Goal: Task Accomplishment & Management: Use online tool/utility

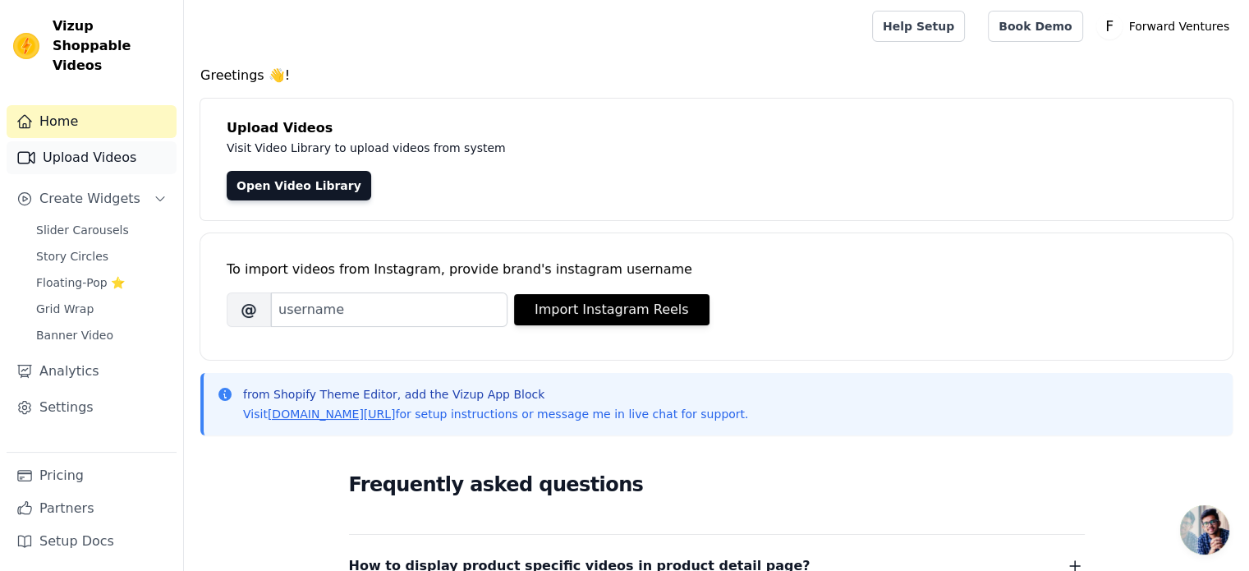
click at [99, 141] on link "Upload Videos" at bounding box center [92, 157] width 170 height 33
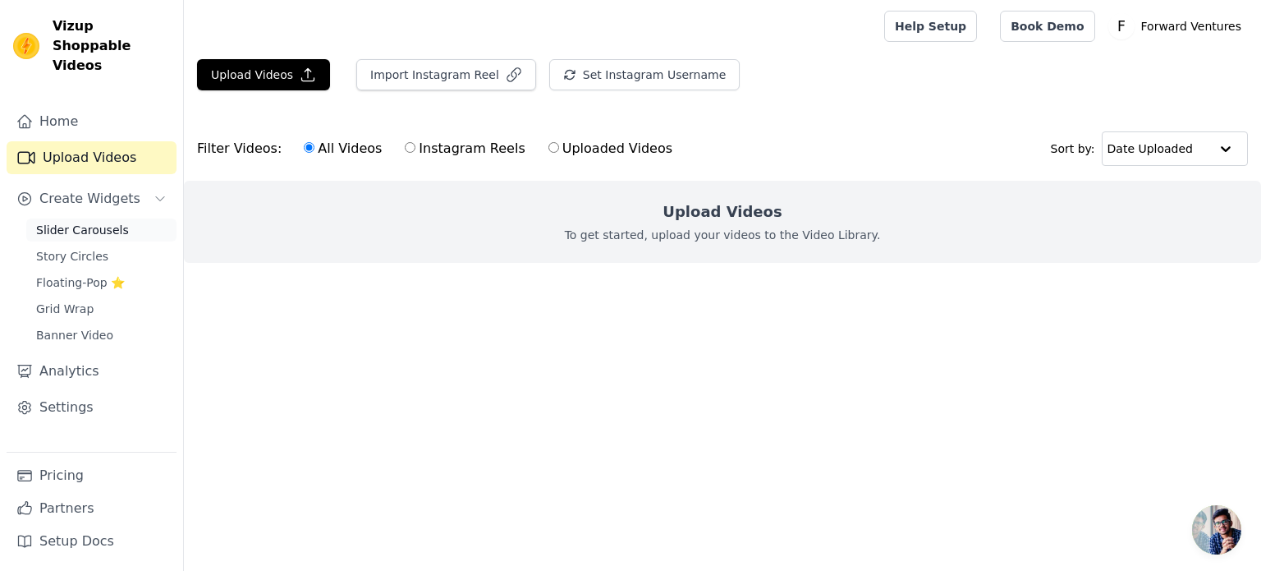
click at [66, 222] on span "Slider Carousels" at bounding box center [82, 230] width 93 height 16
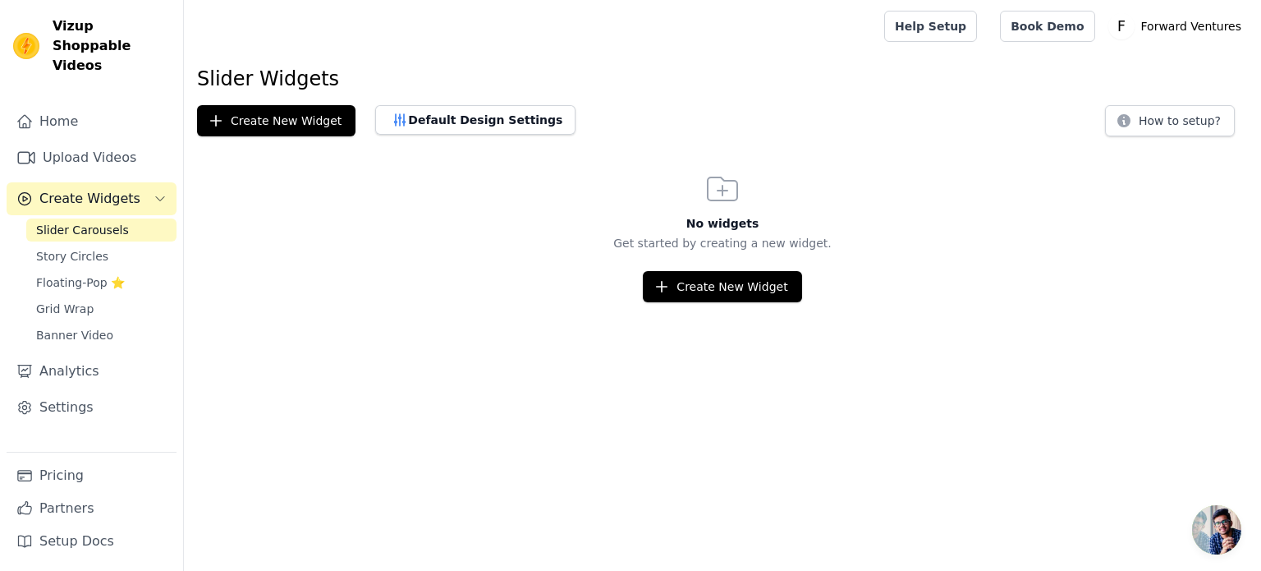
click at [729, 302] on html "Vizup Shoppable Videos Home Upload Videos Create Widgets Slider Carousels Story…" at bounding box center [630, 151] width 1261 height 302
click at [728, 287] on button "Create New Widget" at bounding box center [722, 286] width 158 height 31
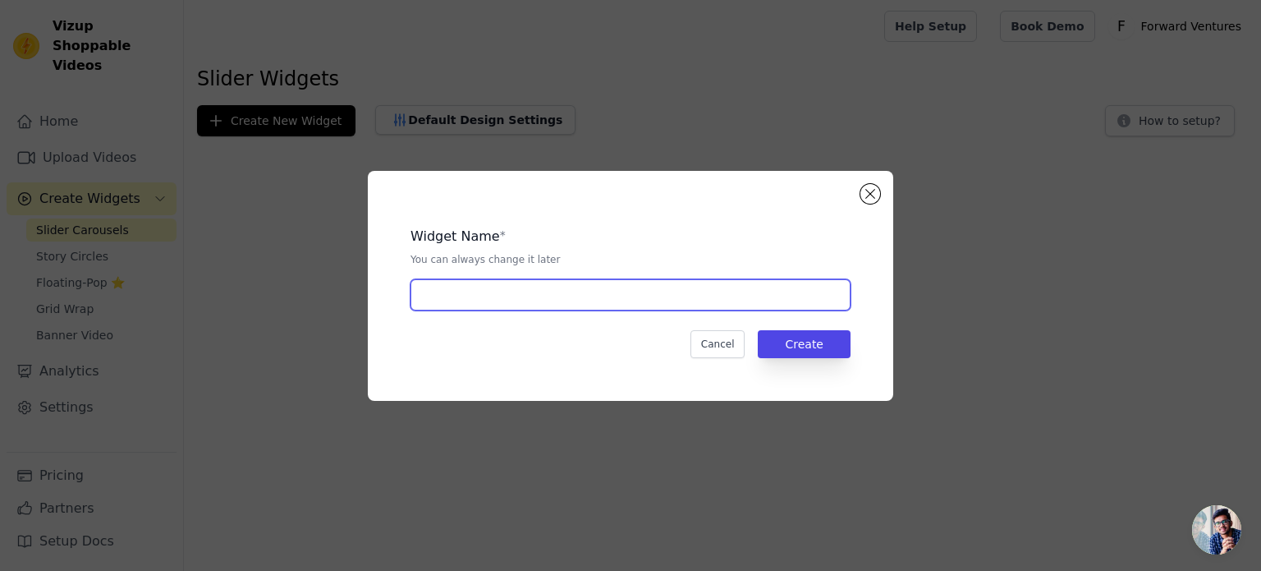
click at [581, 299] on input "text" at bounding box center [631, 294] width 440 height 31
type input "BuildBuddy"
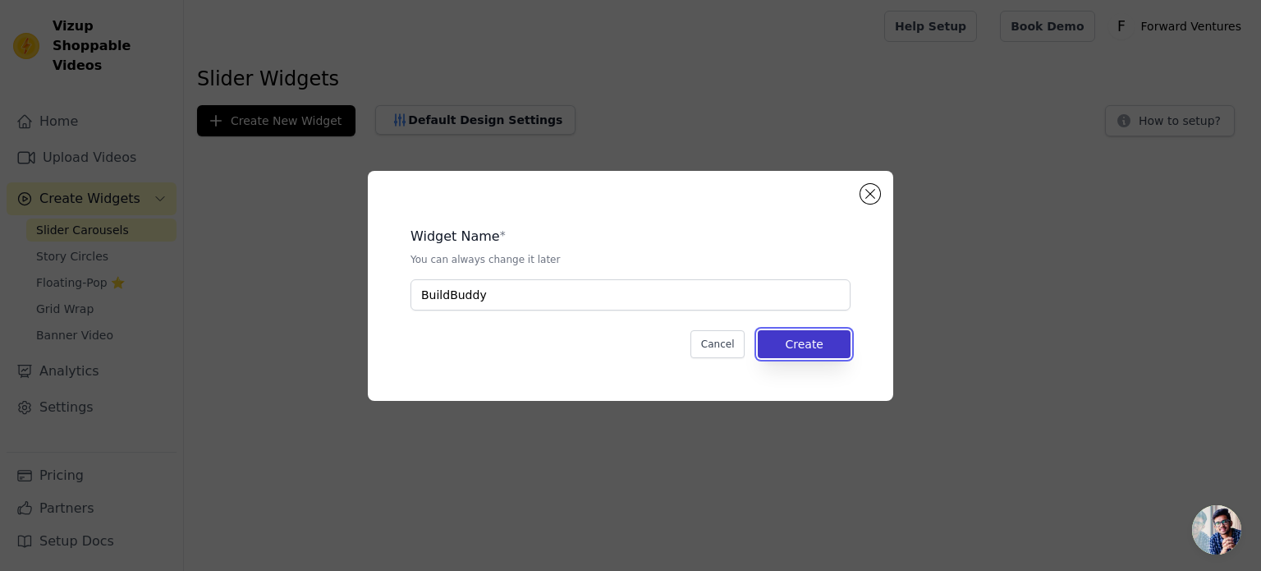
click at [815, 344] on button "Create" at bounding box center [804, 344] width 93 height 28
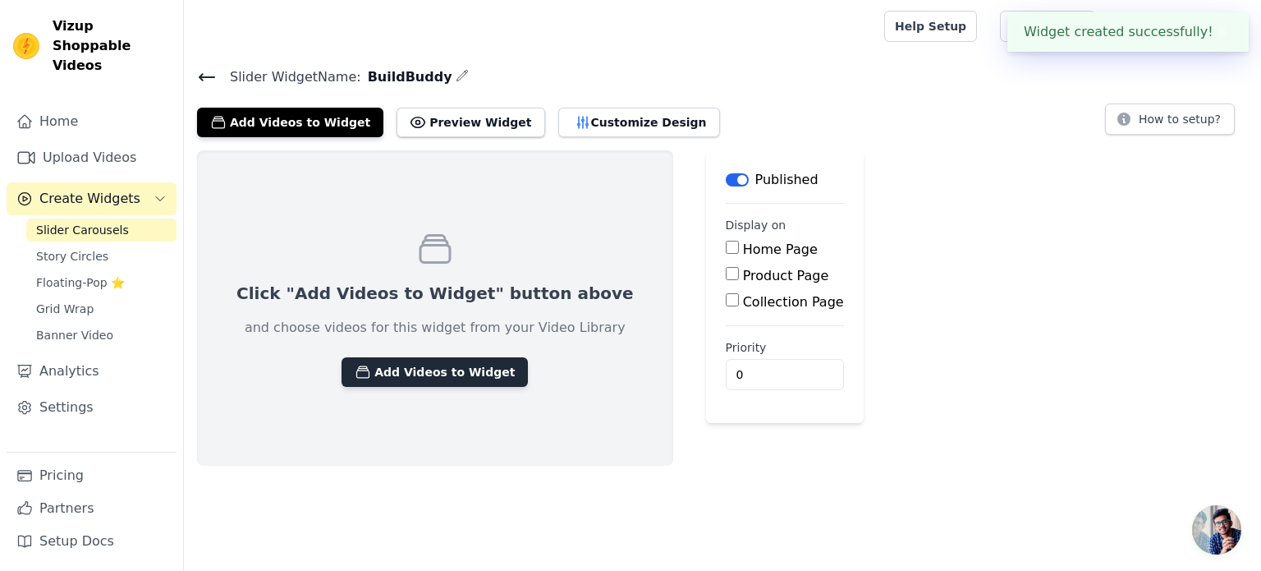
click at [461, 363] on button "Add Videos to Widget" at bounding box center [435, 372] width 186 height 30
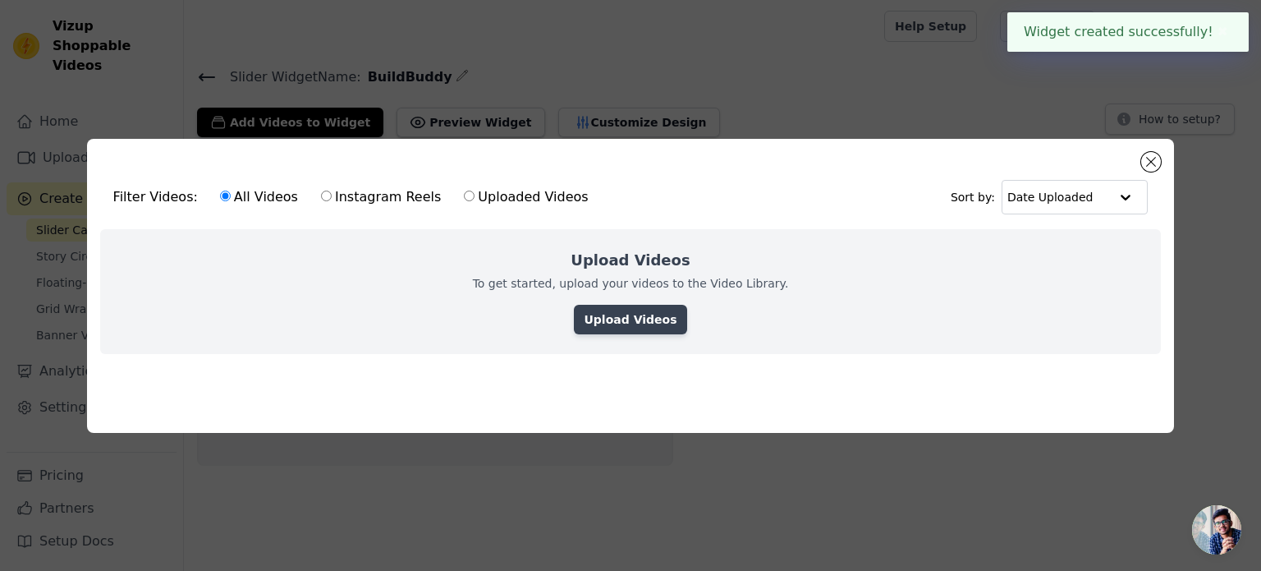
click at [611, 310] on link "Upload Videos" at bounding box center [630, 320] width 112 height 30
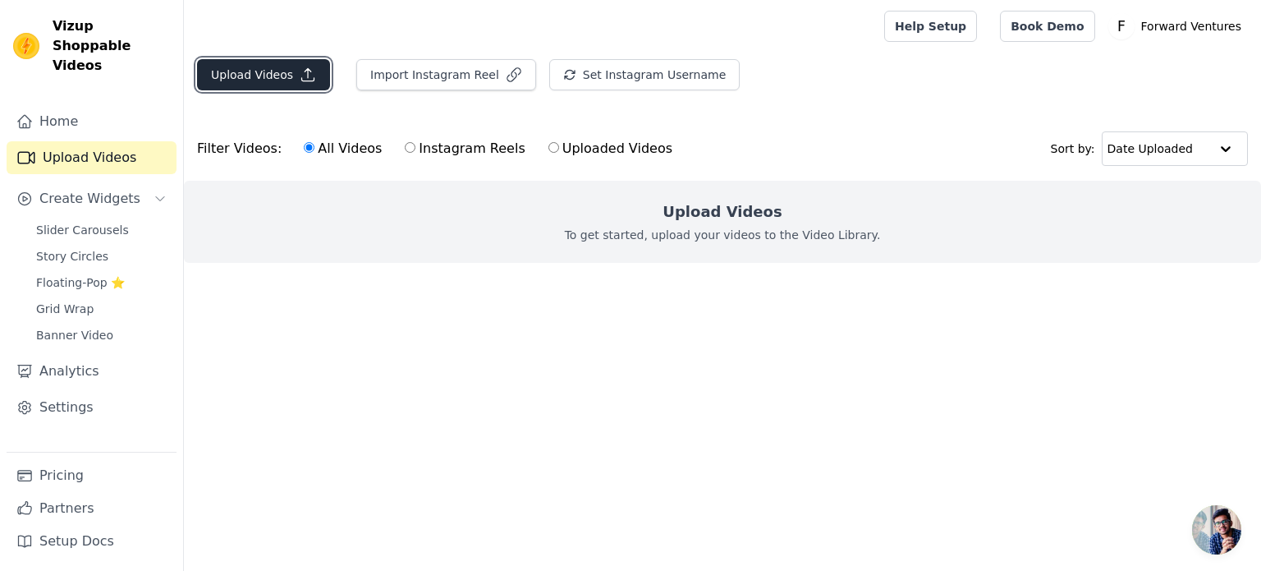
click at [269, 78] on button "Upload Videos" at bounding box center [263, 74] width 133 height 31
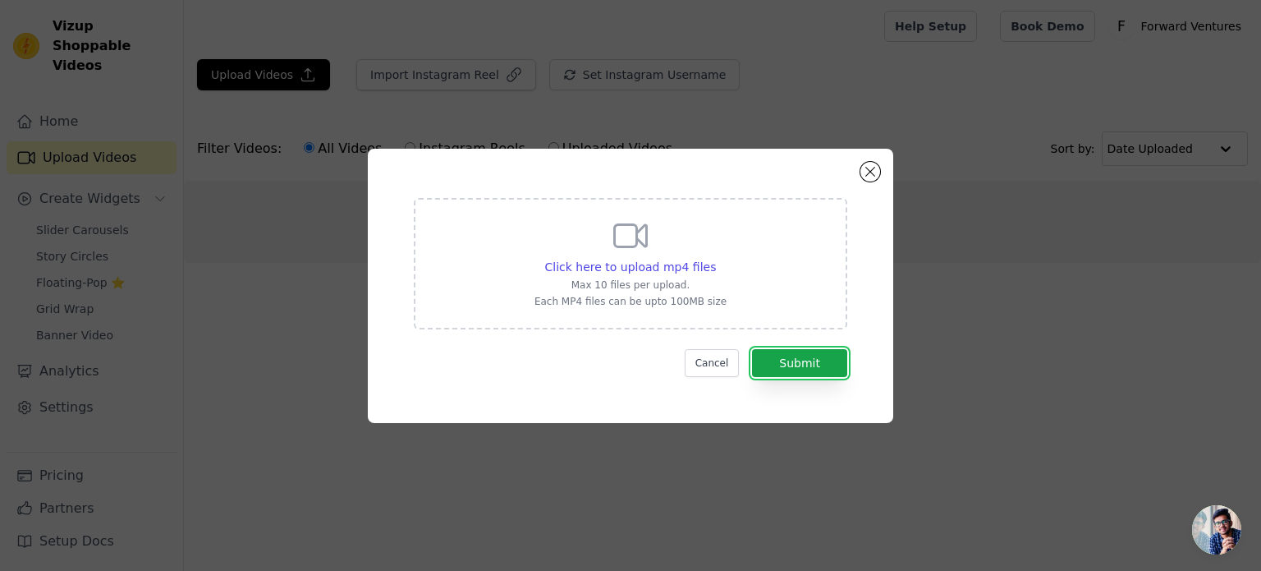
drag, startPoint x: 794, startPoint y: 355, endPoint x: 650, endPoint y: 252, distance: 176.6
click at [654, 242] on form "Click here to upload mp4 files Max 10 files per upload. Each MP4 files can be u…" at bounding box center [631, 287] width 434 height 179
click at [647, 262] on span "Click here to upload mp4 files" at bounding box center [631, 266] width 172 height 13
click at [715, 259] on input "Click here to upload mp4 files Max 10 files per upload. Each MP4 files can be u…" at bounding box center [715, 258] width 1 height 1
type input "C:\fakepath\reelUp_6u99o3y4ftj1753428684213_low.mp4"
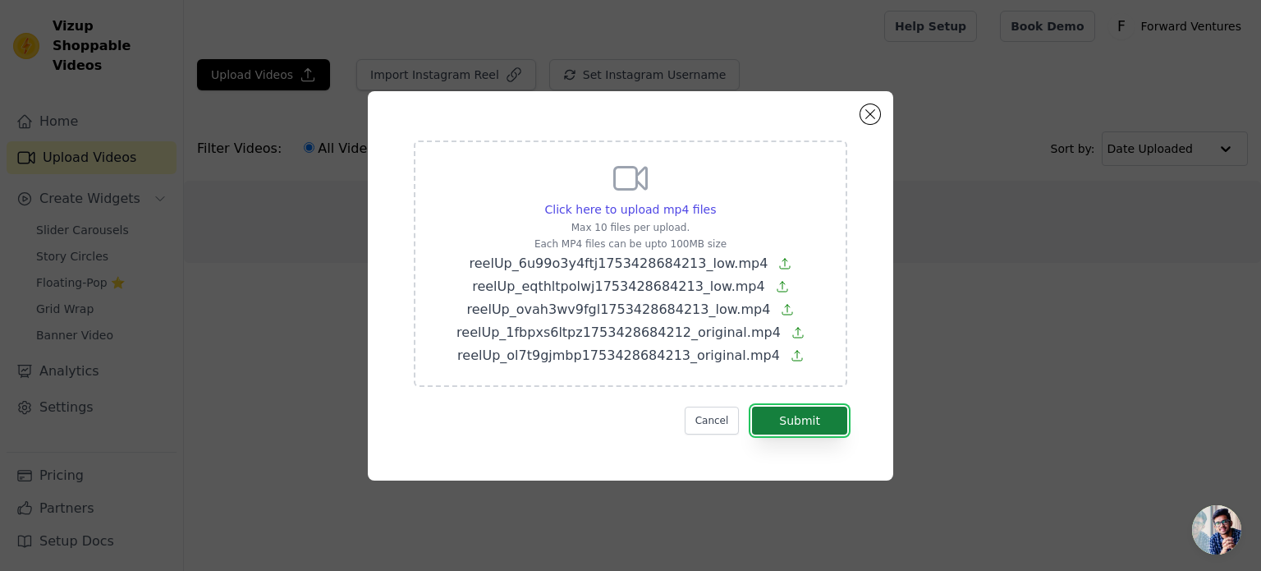
click at [811, 418] on button "Submit" at bounding box center [799, 420] width 95 height 28
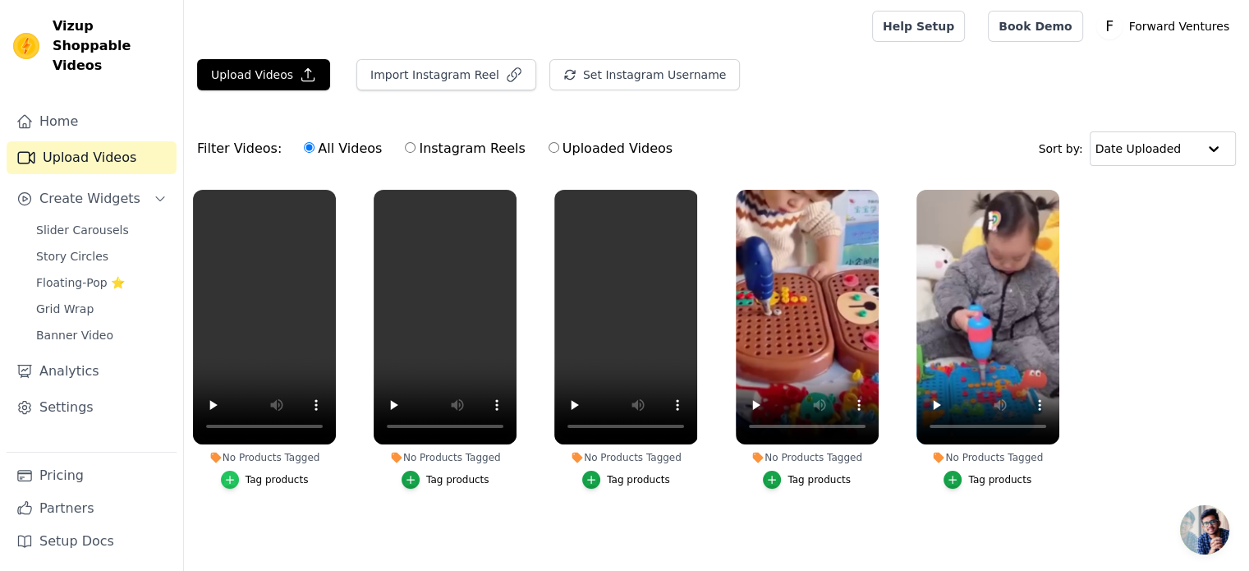
click at [235, 482] on icon "button" at bounding box center [229, 479] width 11 height 11
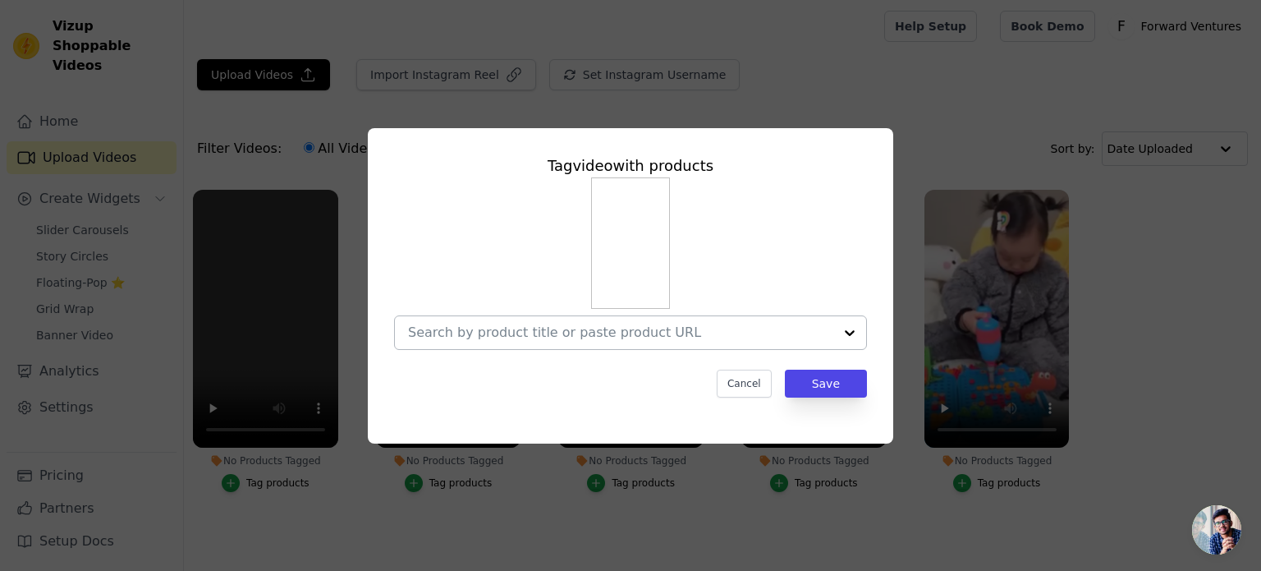
click at [636, 340] on input "No Products Tagged Tag video with products Cancel Save Tag products" at bounding box center [620, 332] width 425 height 16
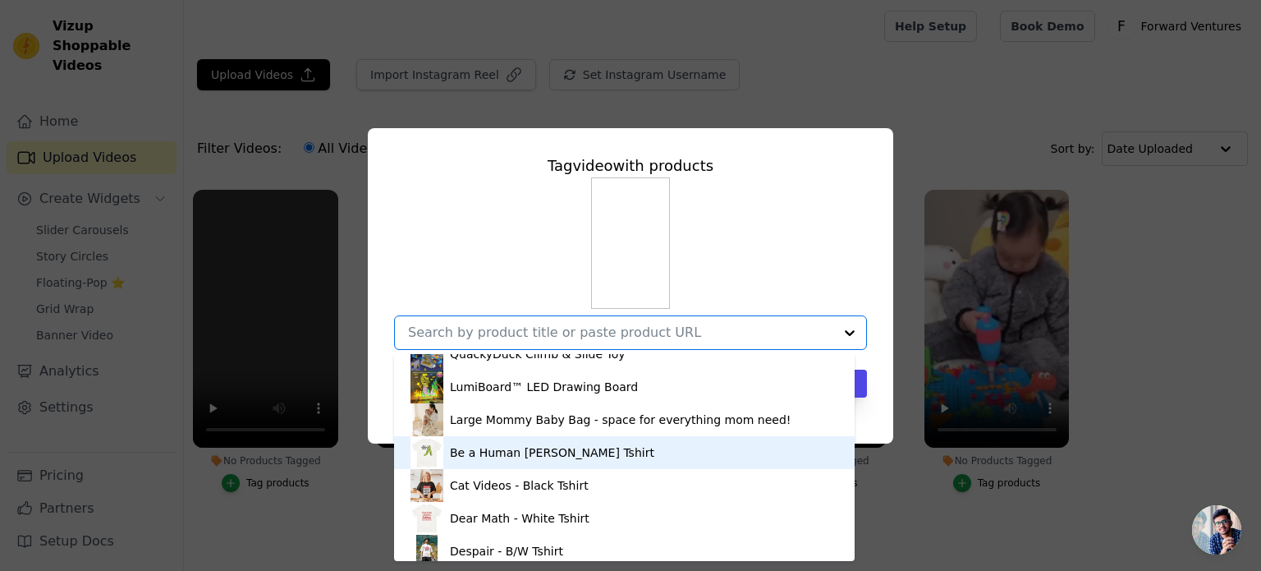
scroll to position [230, 0]
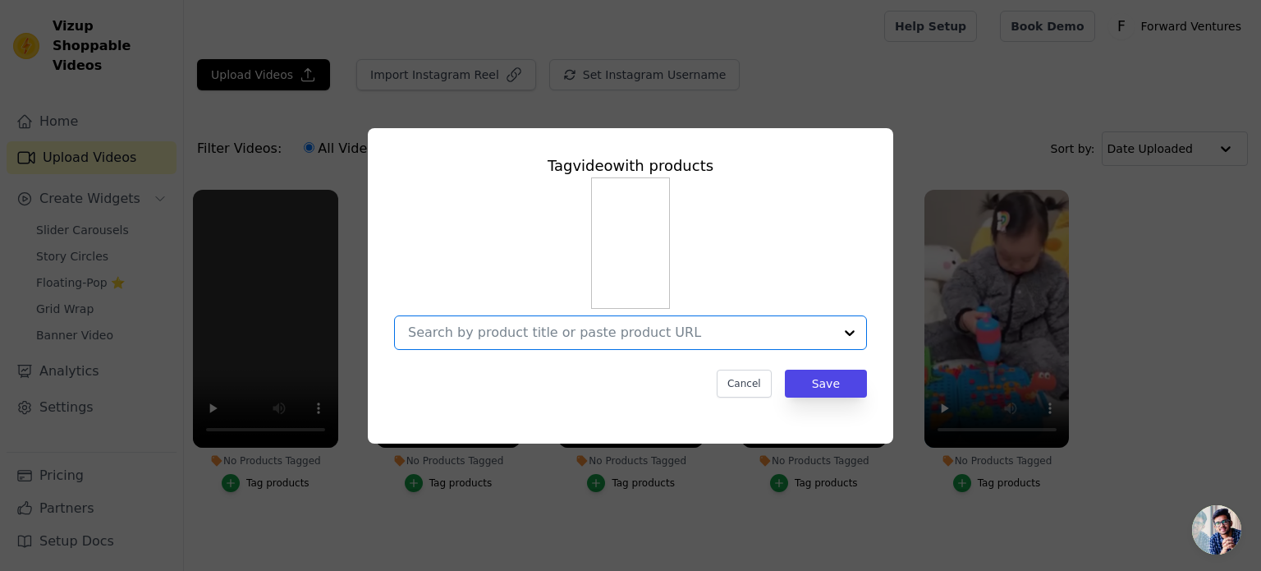
click at [671, 328] on input "No Products Tagged Tag video with products Option undefined, selected. Select i…" at bounding box center [620, 332] width 425 height 16
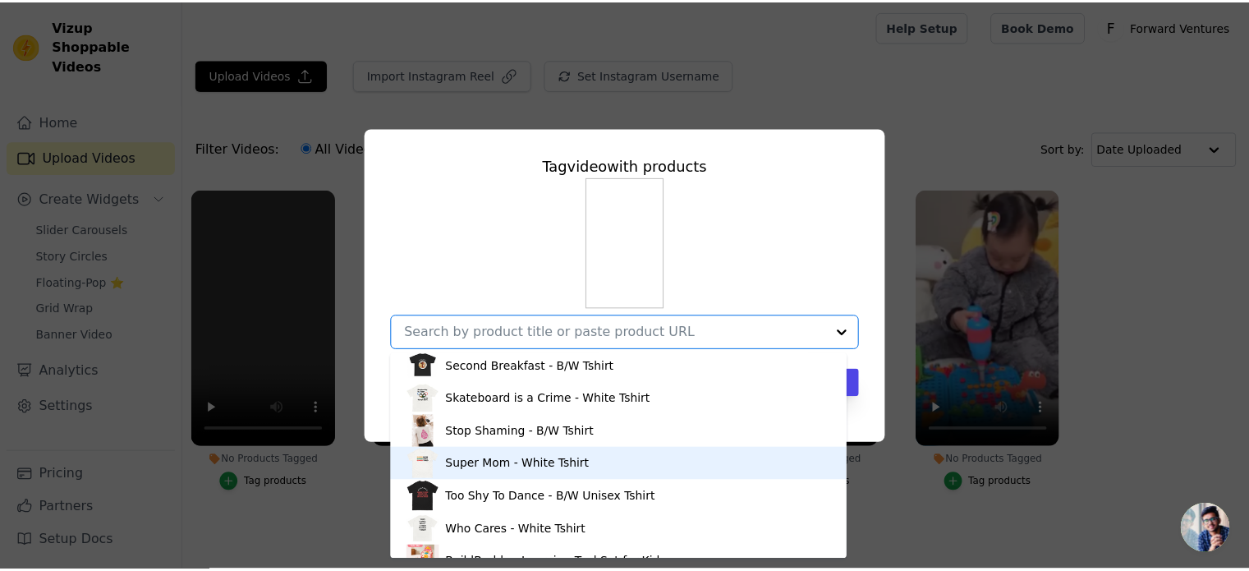
scroll to position [877, 0]
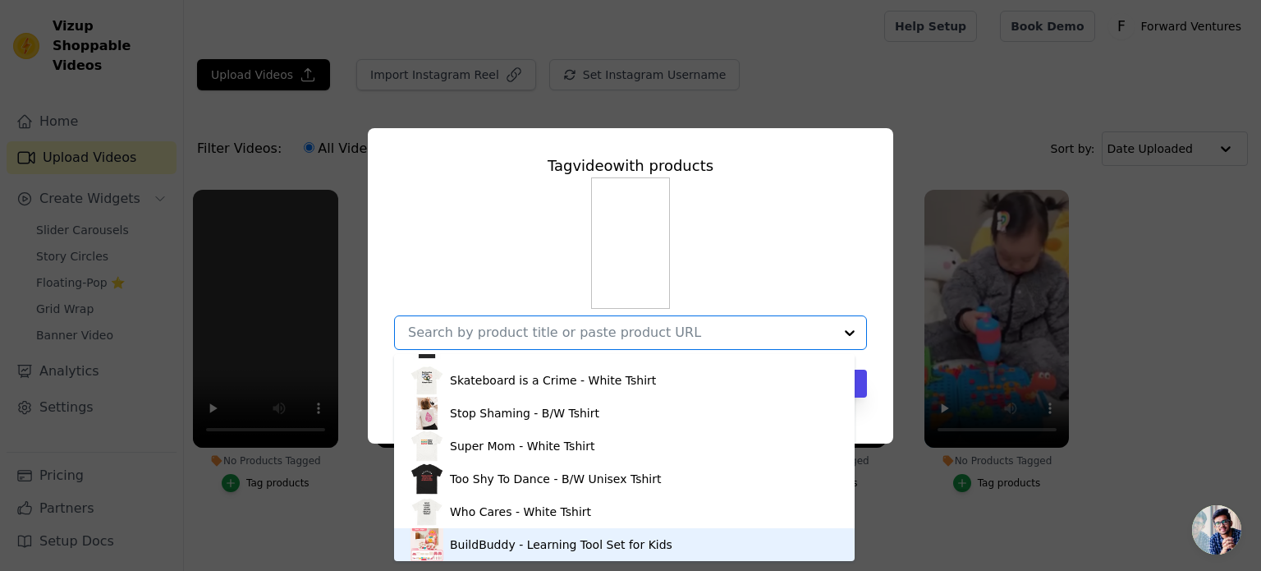
click at [549, 542] on div "BuildBuddy - Learning Tool Set for Kids" at bounding box center [561, 544] width 223 height 16
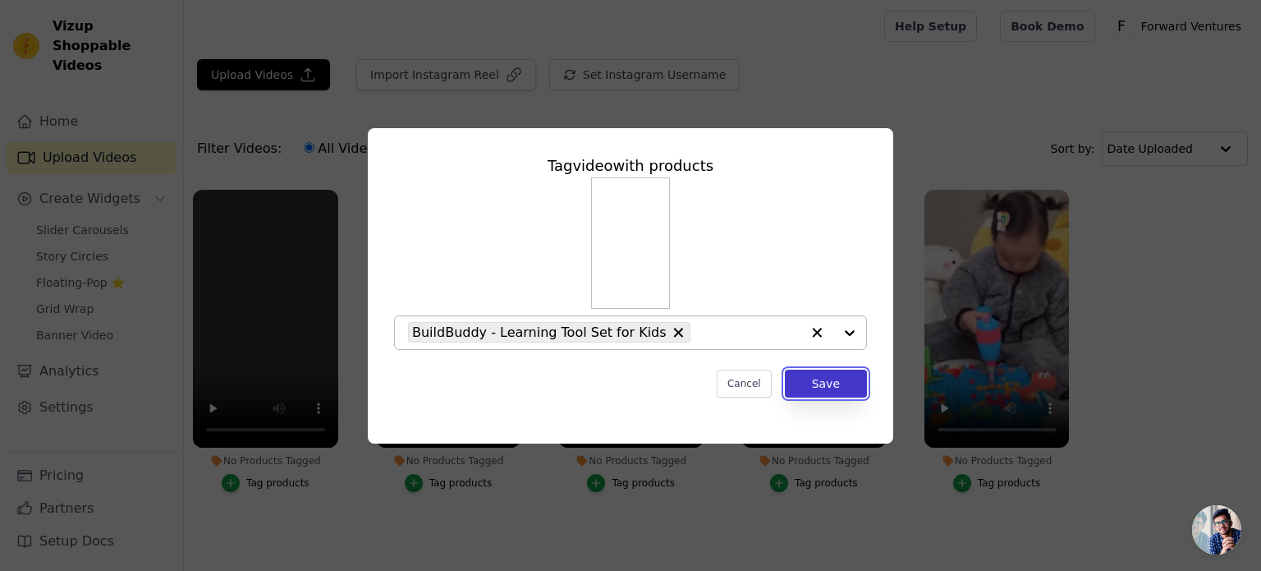
click at [842, 379] on button "Save" at bounding box center [826, 383] width 82 height 28
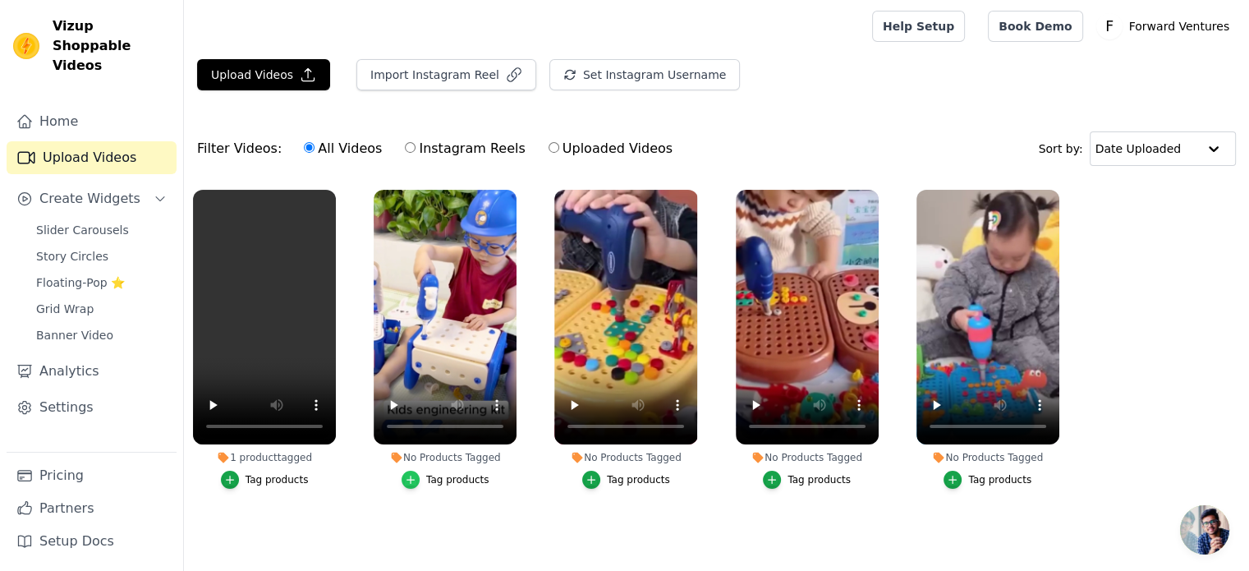
click at [416, 478] on icon "button" at bounding box center [410, 479] width 11 height 11
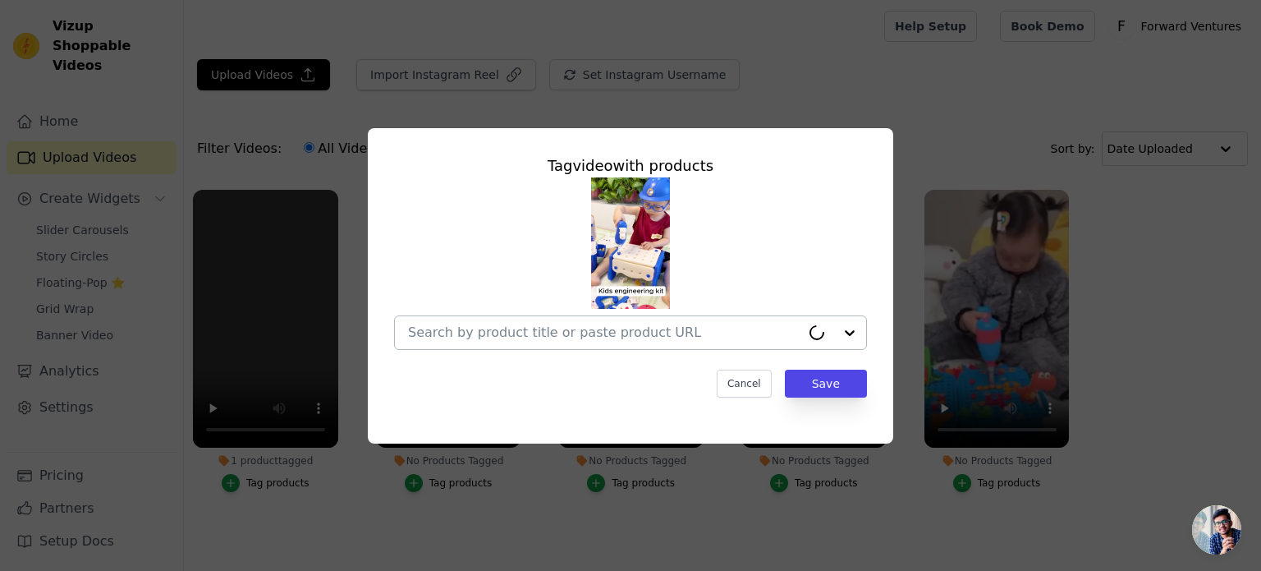
click at [575, 331] on input "No Products Tagged Tag video with products Cancel Save Tag products" at bounding box center [604, 332] width 392 height 16
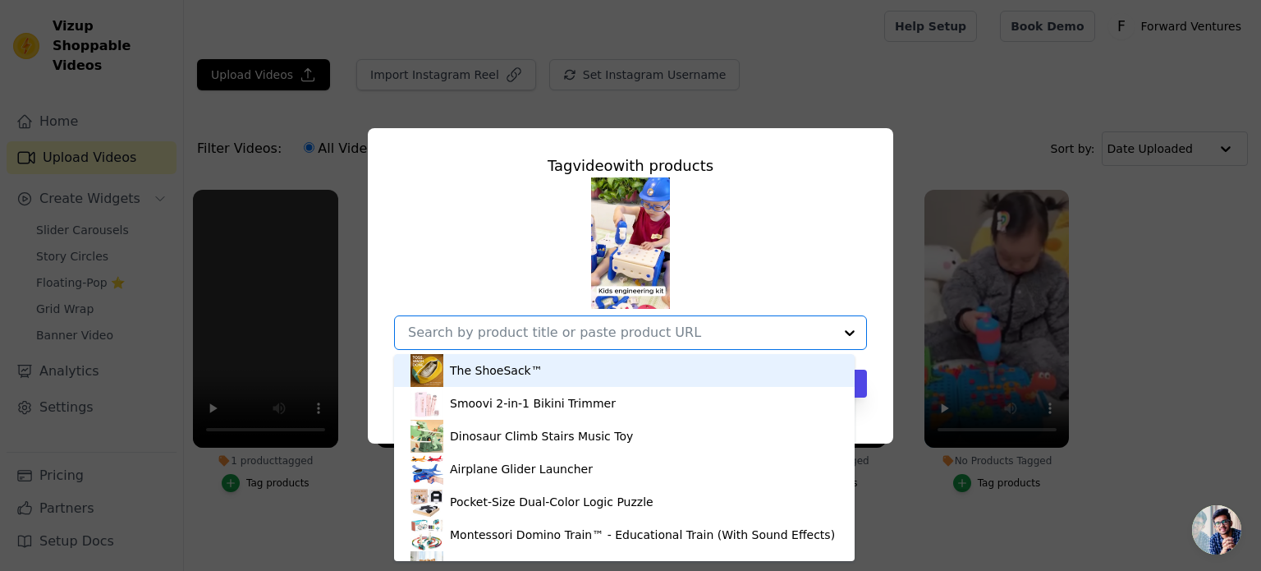
paste input "new"
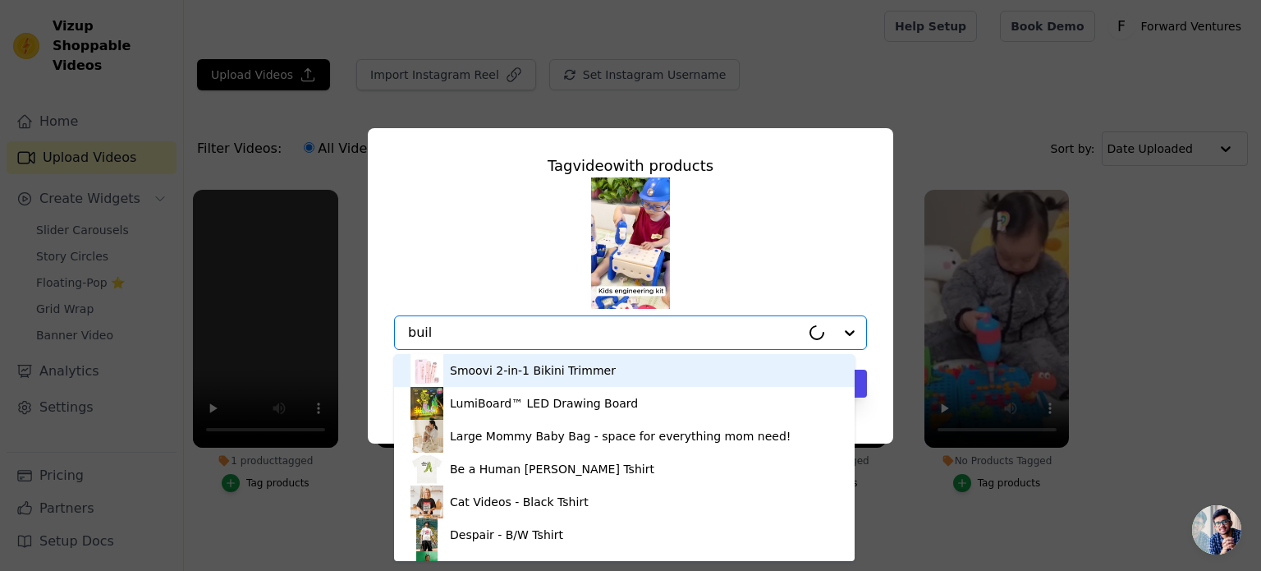
type input "build"
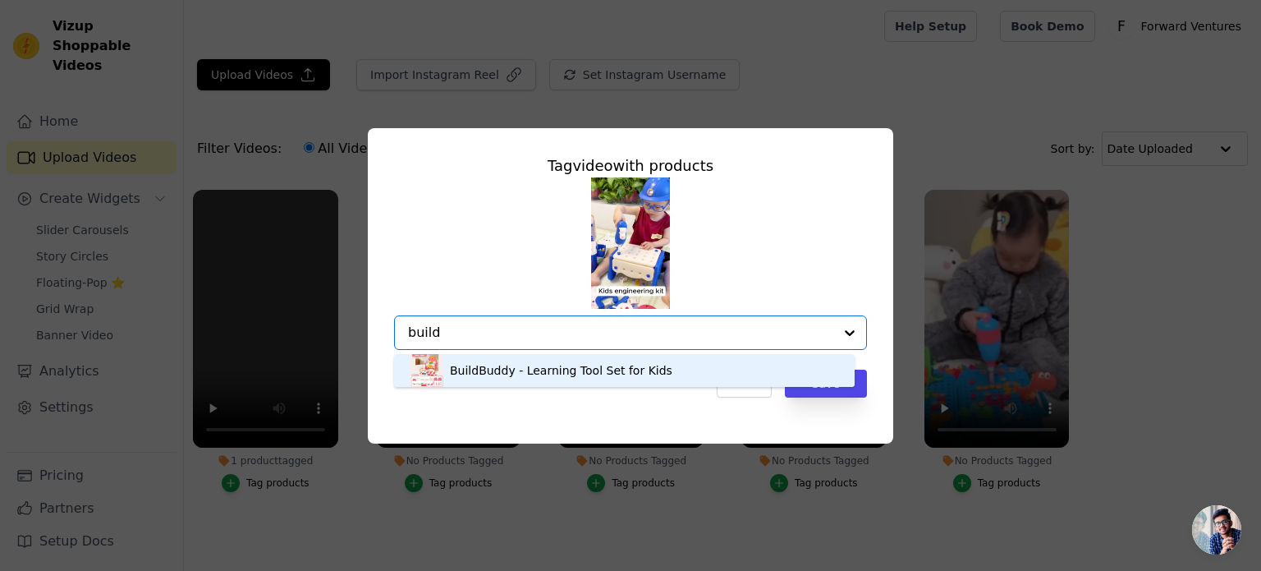
click at [571, 365] on div "BuildBuddy - Learning Tool Set for Kids" at bounding box center [561, 370] width 223 height 16
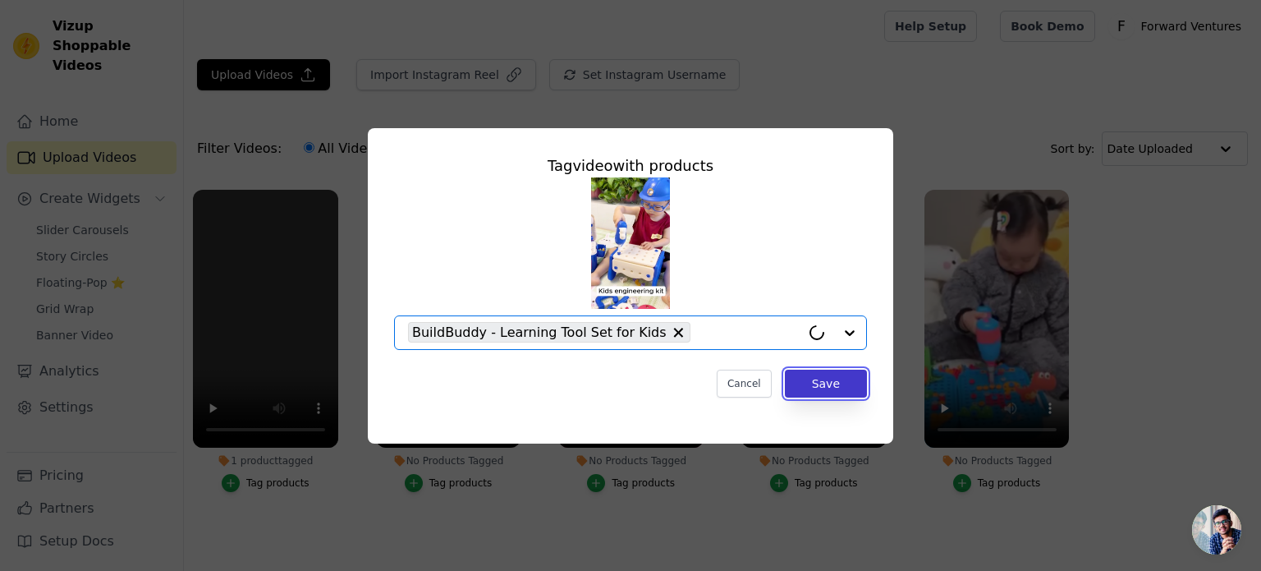
click at [823, 393] on button "Save" at bounding box center [826, 383] width 82 height 28
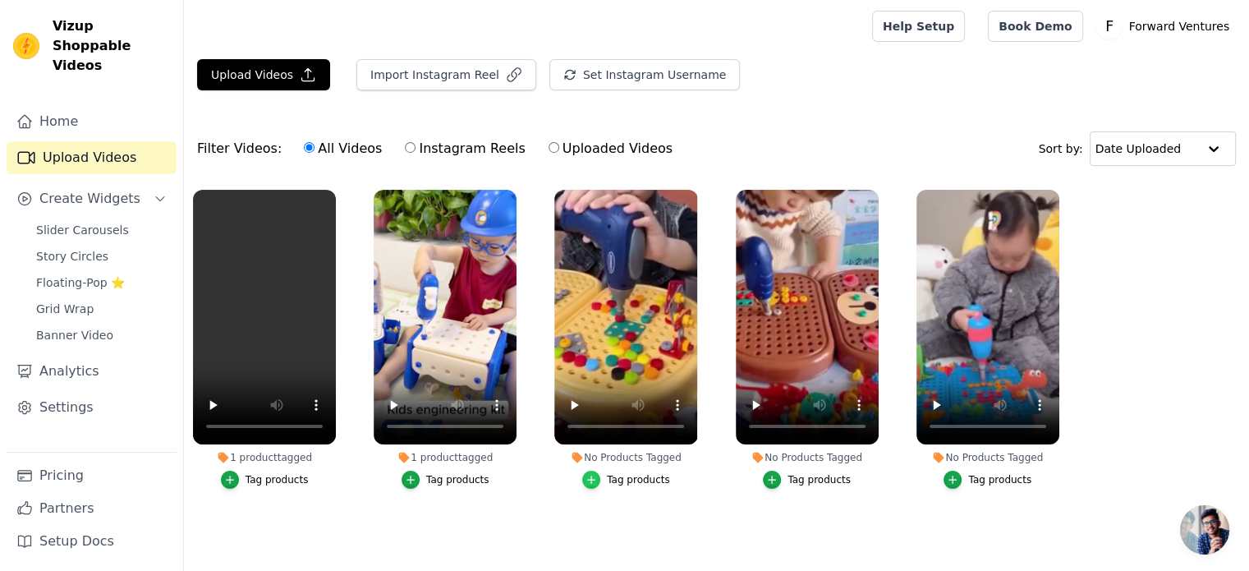
click at [593, 481] on icon "button" at bounding box center [590, 479] width 11 height 11
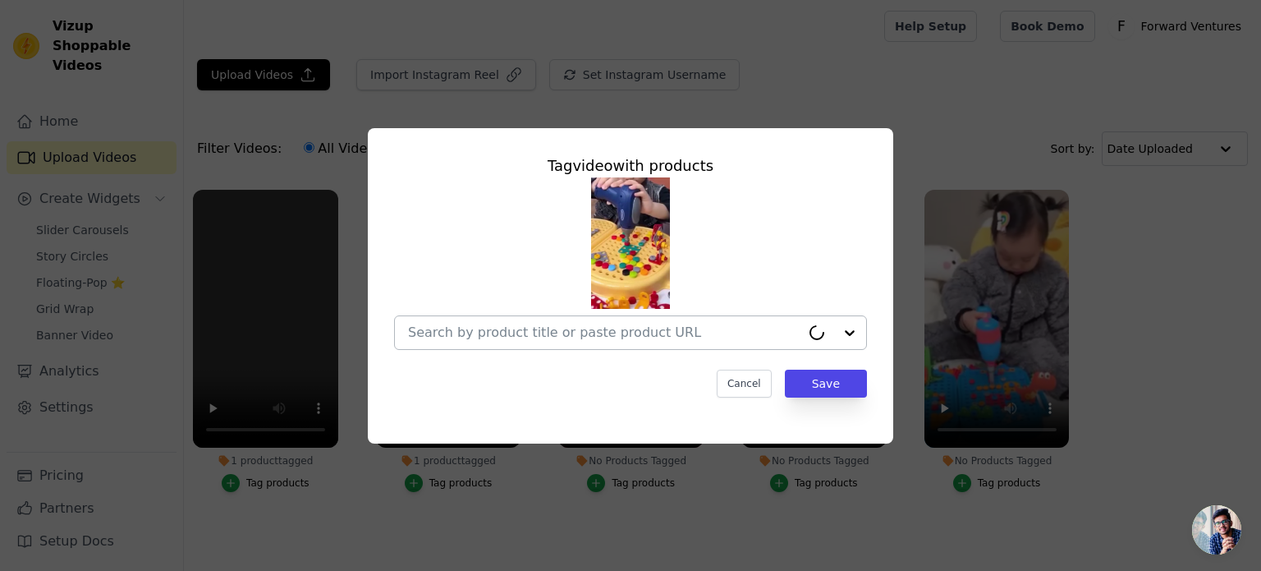
click at [595, 334] on input "No Products Tagged Tag video with products Cancel Save Tag products" at bounding box center [604, 332] width 392 height 16
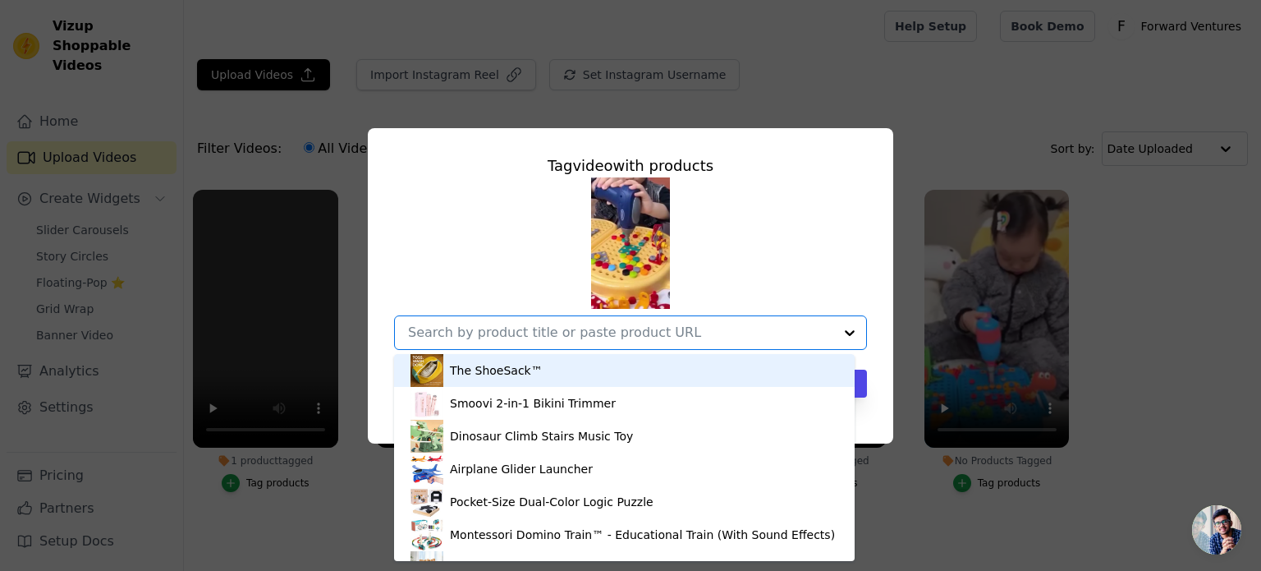
paste input "build"
type input "build"
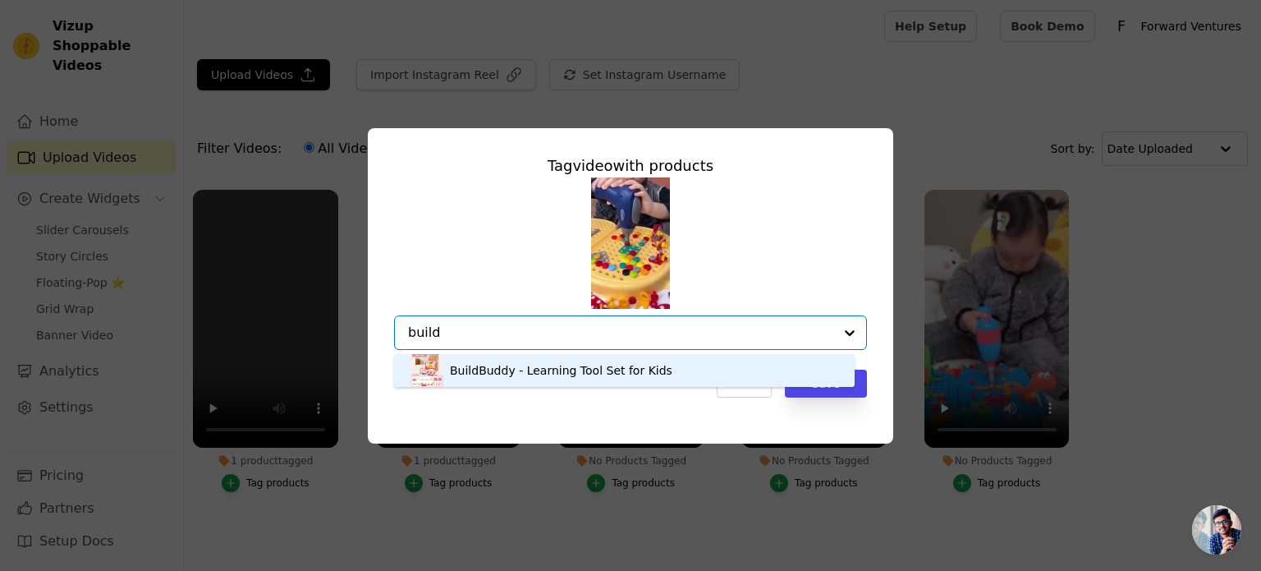
click at [598, 377] on div "BuildBuddy - Learning Tool Set for Kids" at bounding box center [561, 370] width 223 height 16
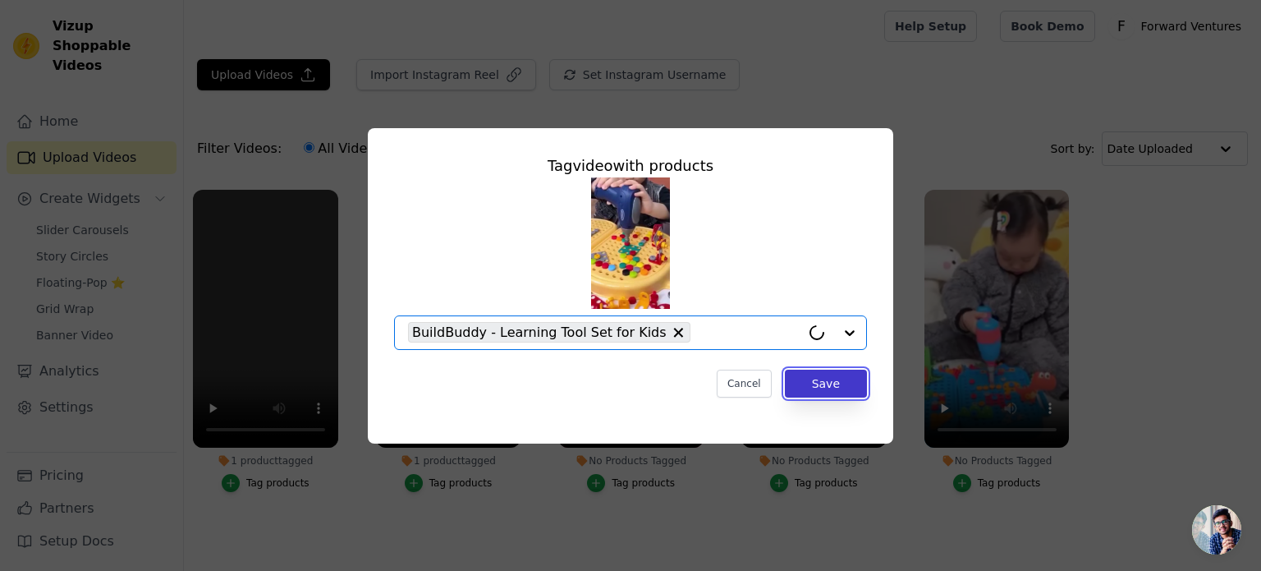
click at [830, 389] on button "Save" at bounding box center [826, 383] width 82 height 28
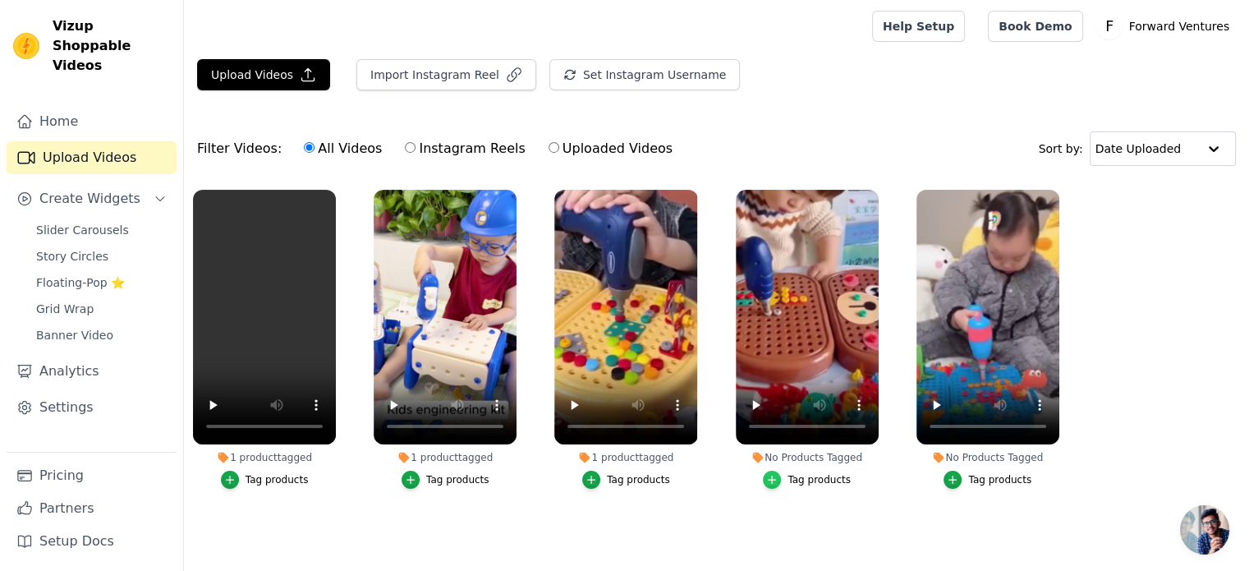
click at [770, 479] on icon "button" at bounding box center [771, 479] width 11 height 11
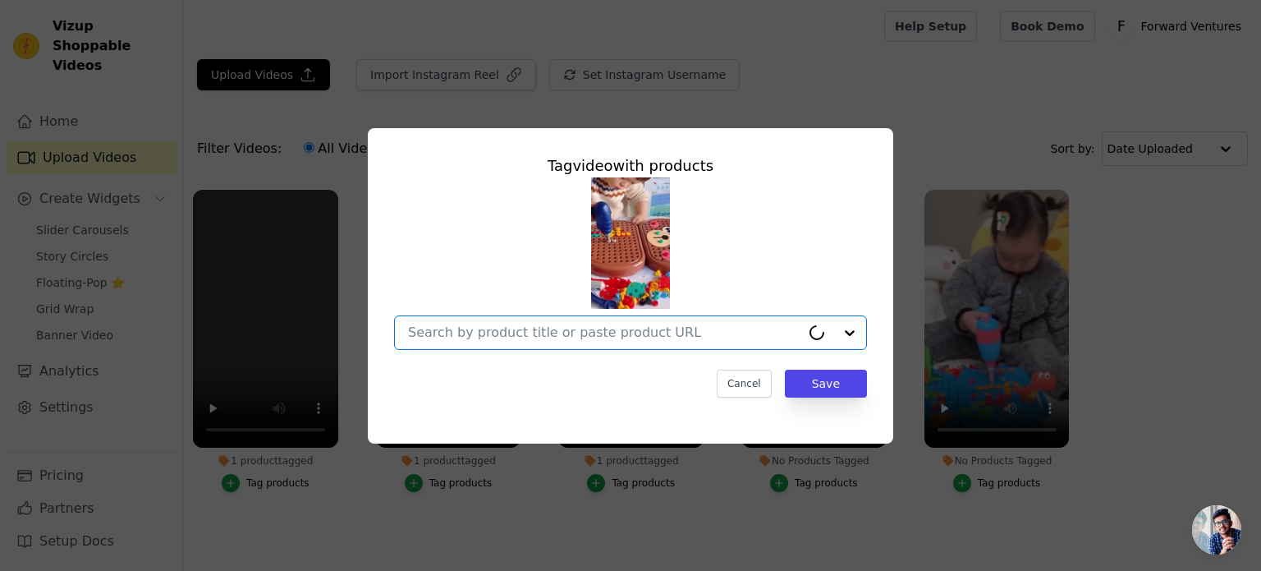
click at [549, 334] on input "No Products Tagged Tag video with products Option undefined, selected. Select i…" at bounding box center [604, 332] width 392 height 16
paste input "build"
type input "build"
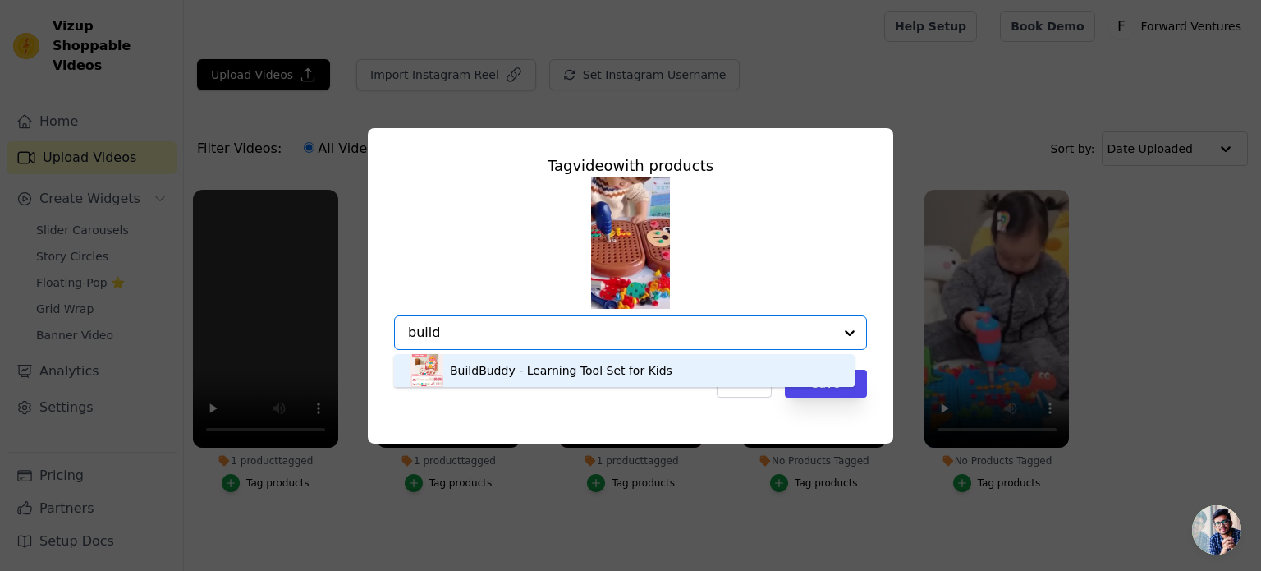
click at [625, 371] on div "BuildBuddy - Learning Tool Set for Kids" at bounding box center [561, 370] width 223 height 16
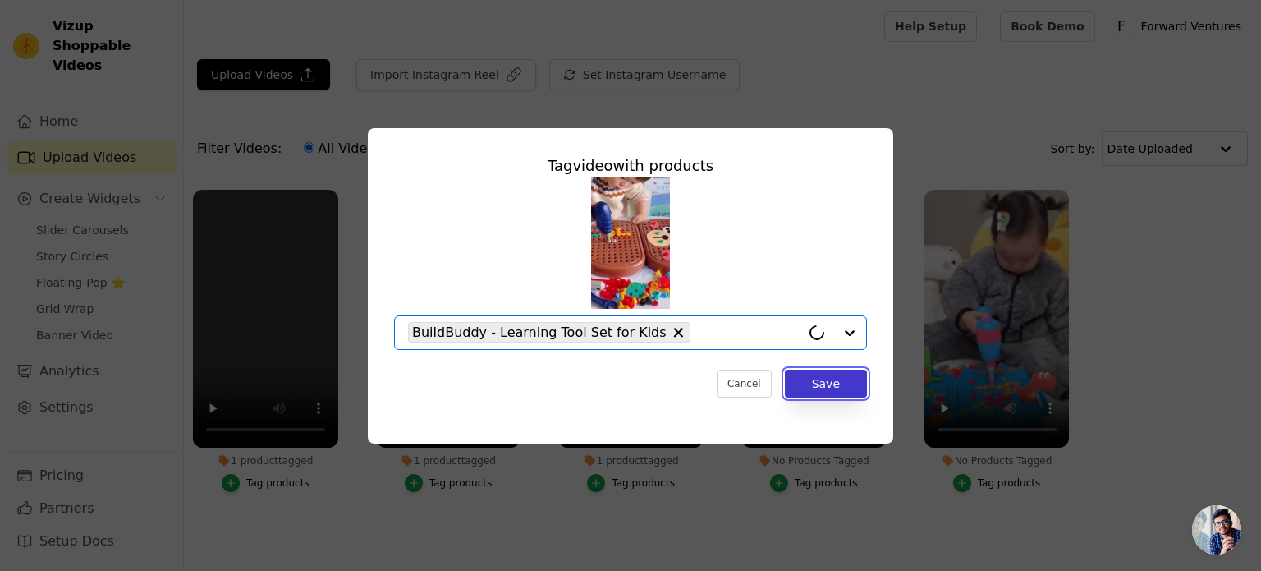
click at [834, 385] on button "Save" at bounding box center [826, 383] width 82 height 28
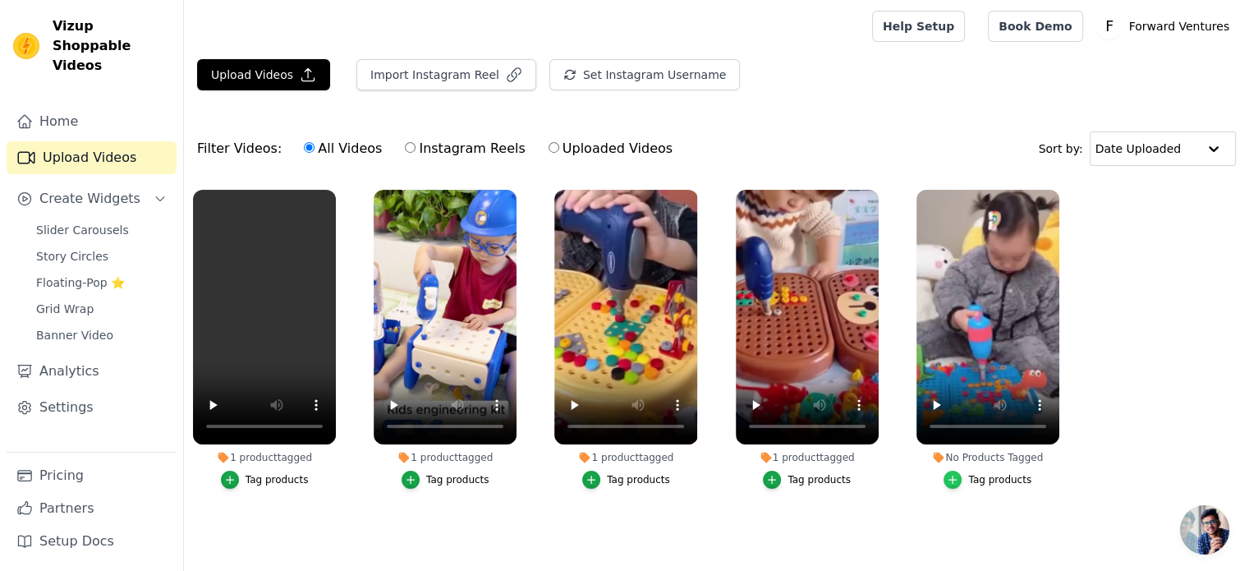
click at [957, 479] on icon "button" at bounding box center [952, 478] width 7 height 7
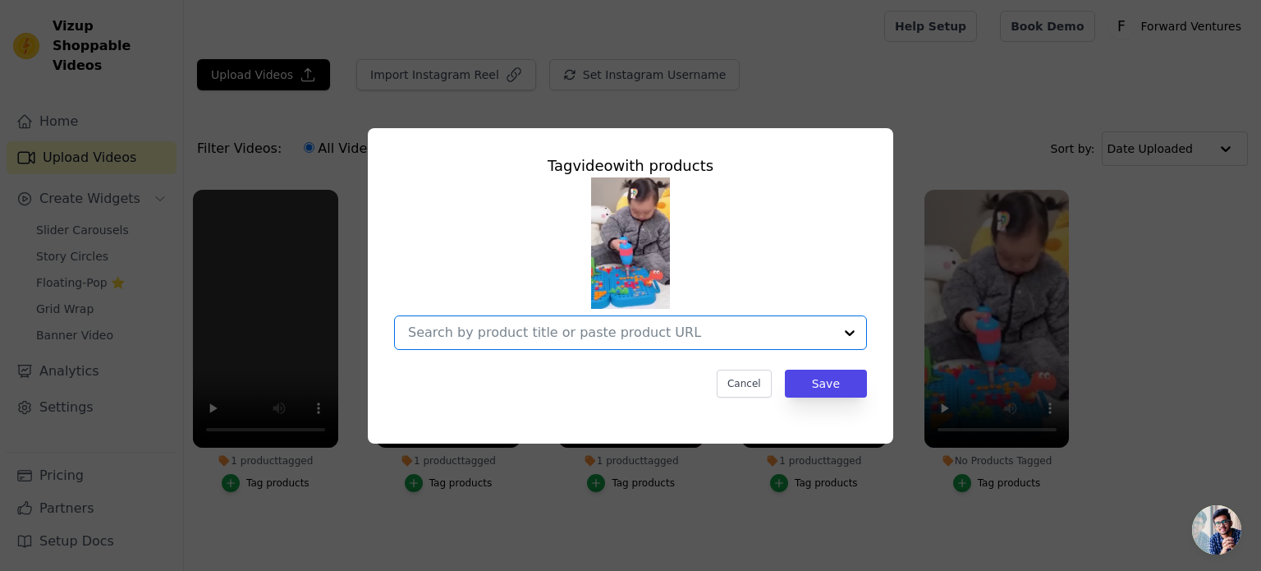
click at [539, 332] on input "No Products Tagged Tag video with products Option undefined, selected. Select i…" at bounding box center [620, 332] width 425 height 16
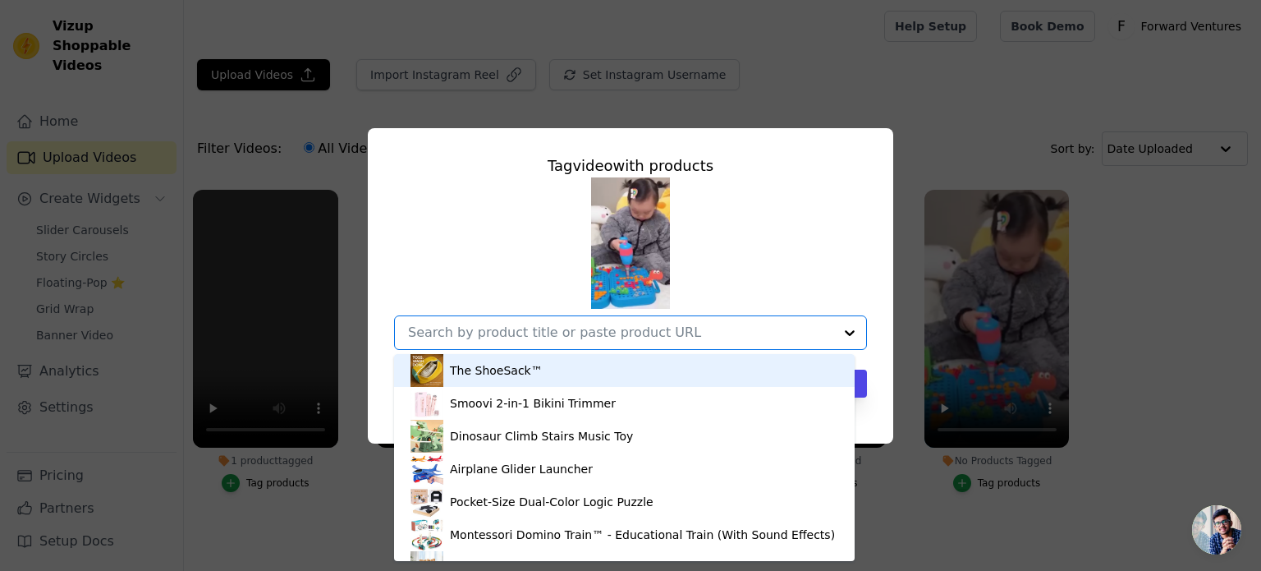
paste input "build"
type input "build"
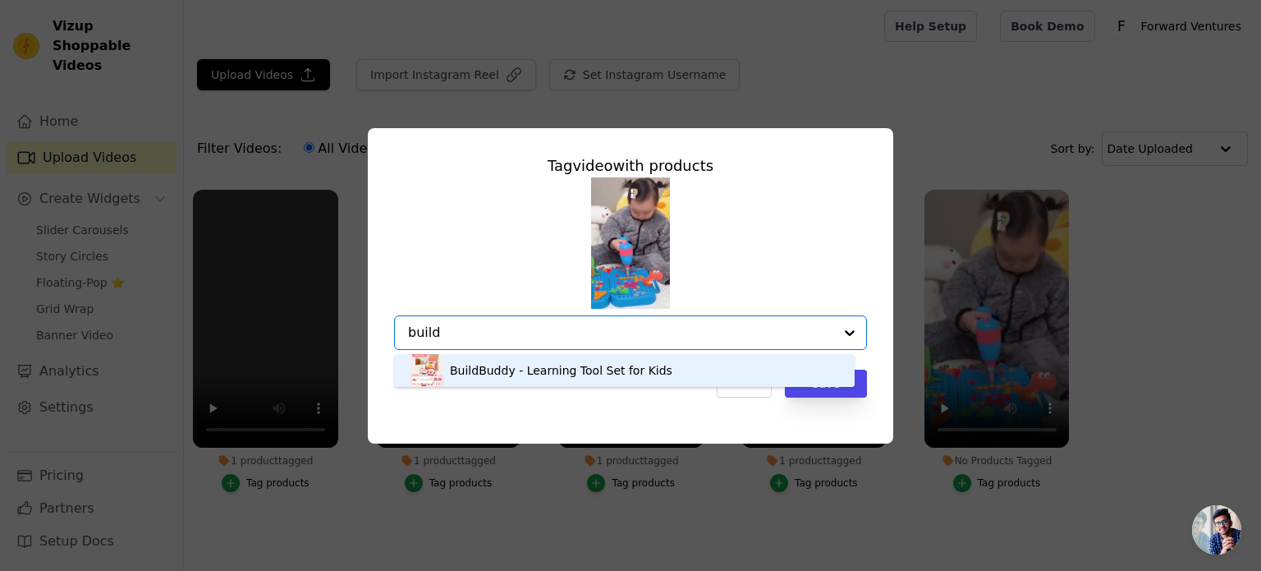
click at [599, 370] on div "BuildBuddy - Learning Tool Set for Kids" at bounding box center [561, 370] width 223 height 16
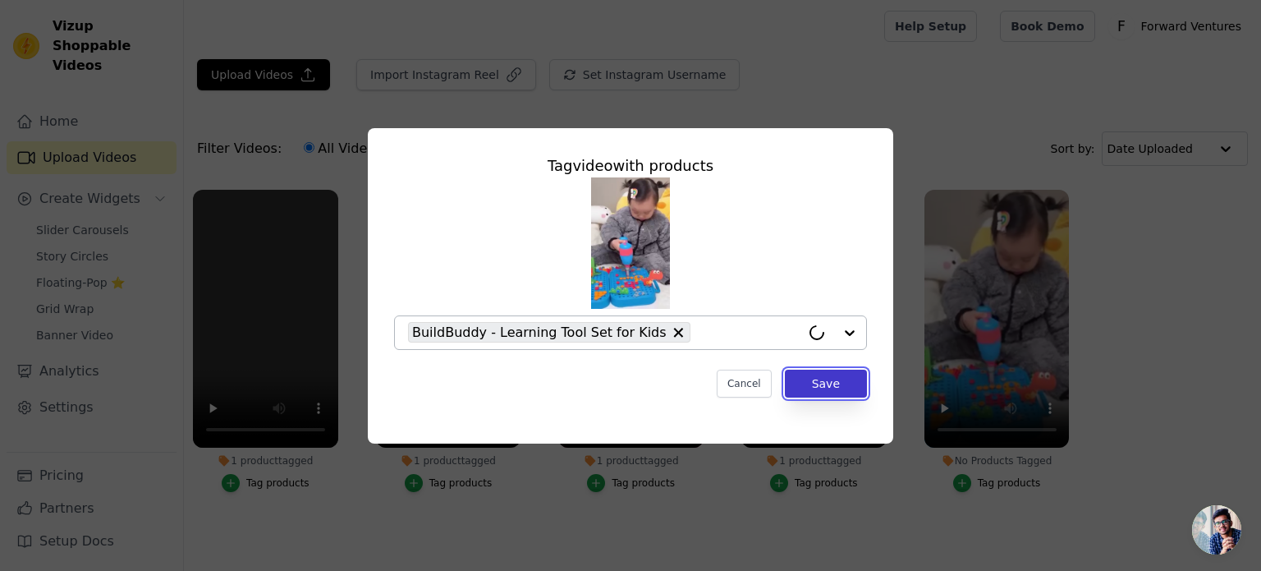
click at [846, 383] on button "Save" at bounding box center [826, 383] width 82 height 28
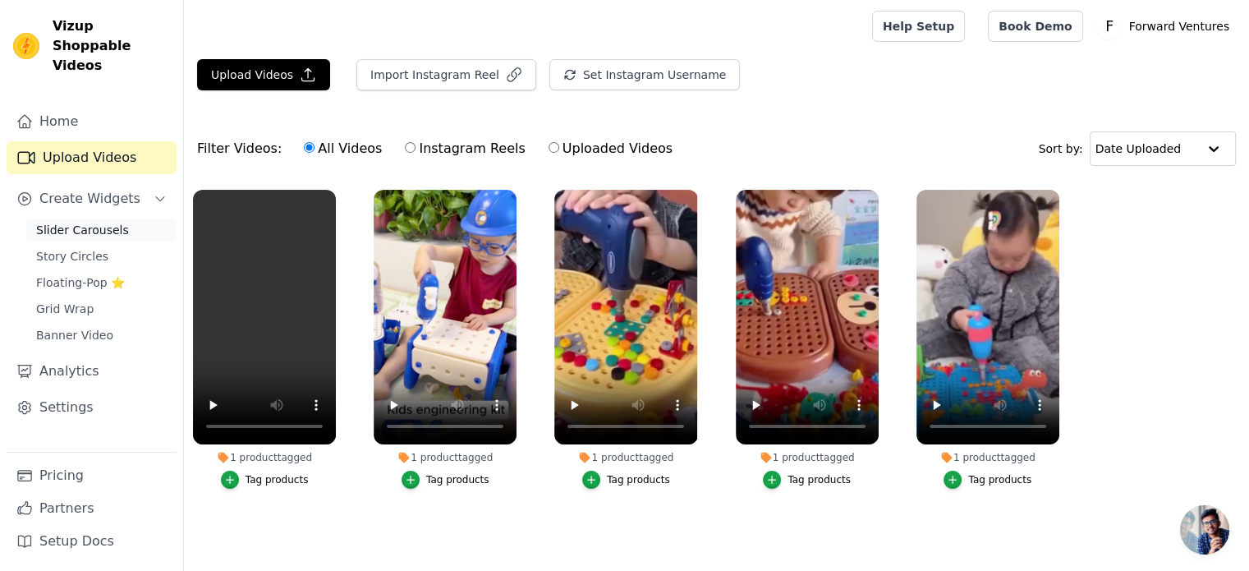
click at [86, 222] on span "Slider Carousels" at bounding box center [82, 230] width 93 height 16
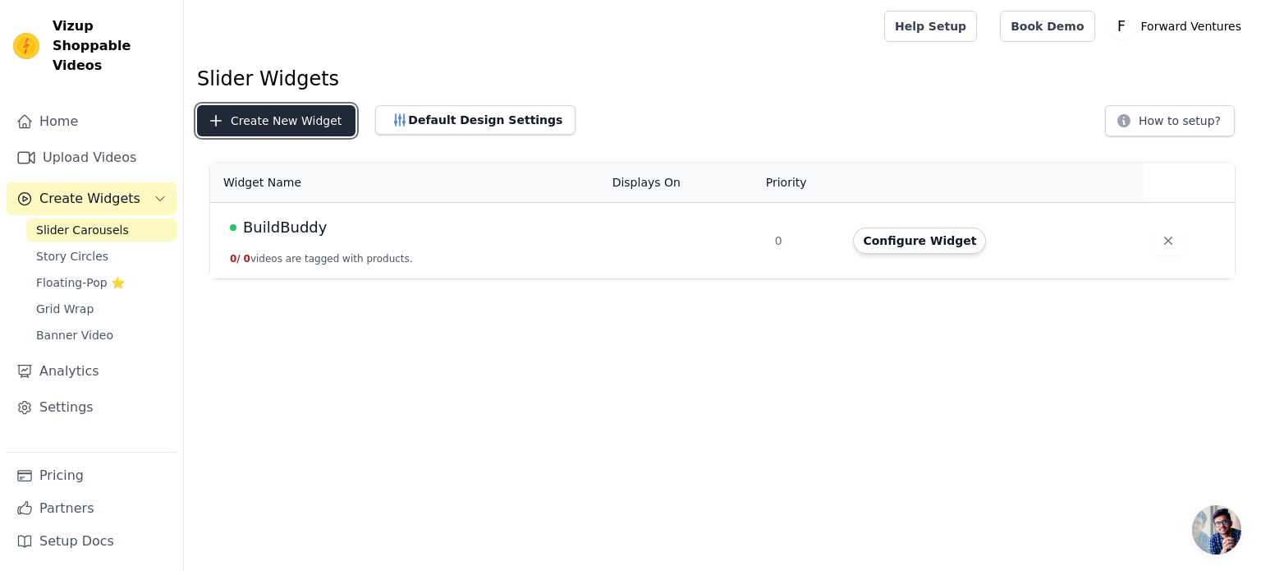
click at [308, 119] on button "Create New Widget" at bounding box center [276, 120] width 158 height 31
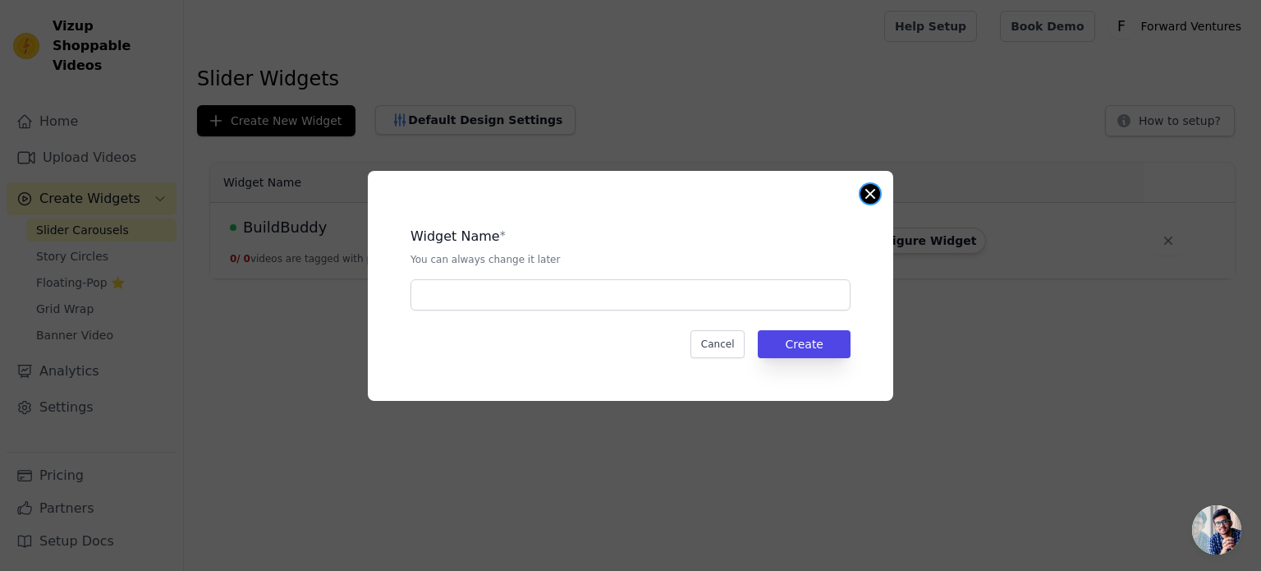
click at [870, 190] on button "Close modal" at bounding box center [871, 194] width 20 height 20
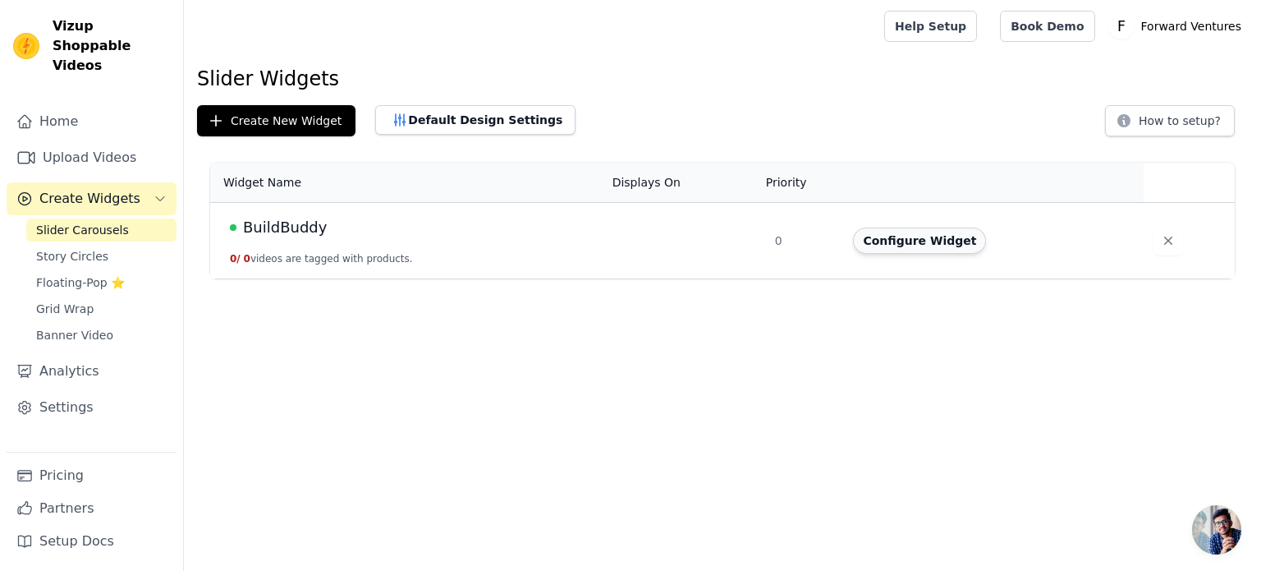
click at [925, 227] on button "Configure Widget" at bounding box center [919, 240] width 133 height 26
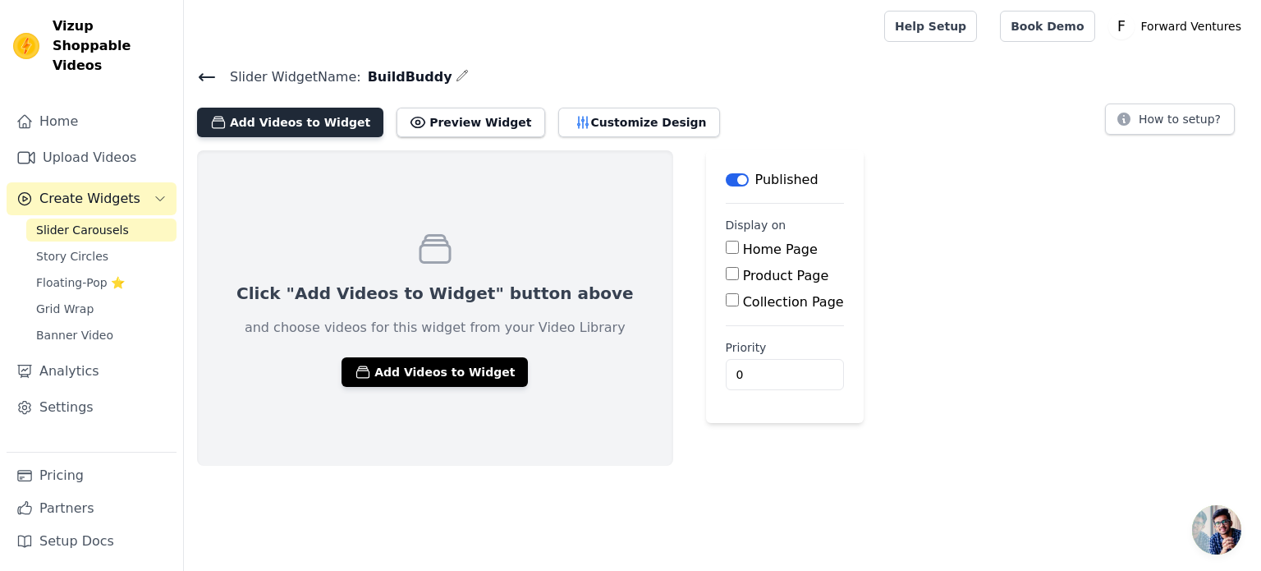
click at [301, 125] on button "Add Videos to Widget" at bounding box center [290, 123] width 186 height 30
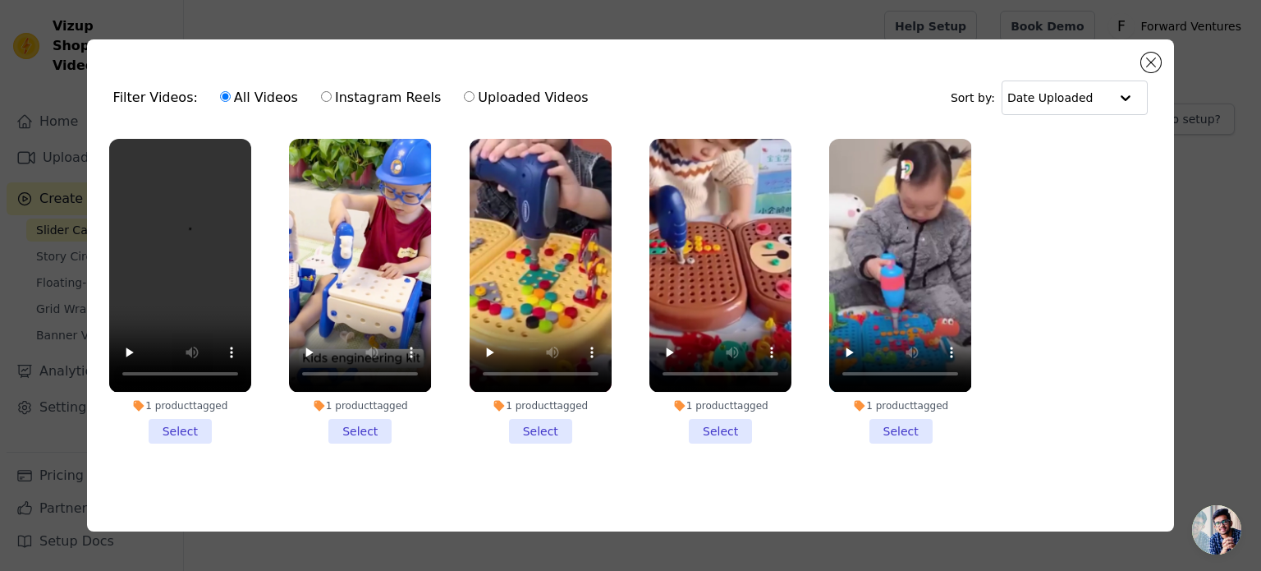
click at [181, 415] on li "1 product tagged Select" at bounding box center [180, 291] width 142 height 304
click at [0, 0] on input "1 product tagged Select" at bounding box center [0, 0] width 0 height 0
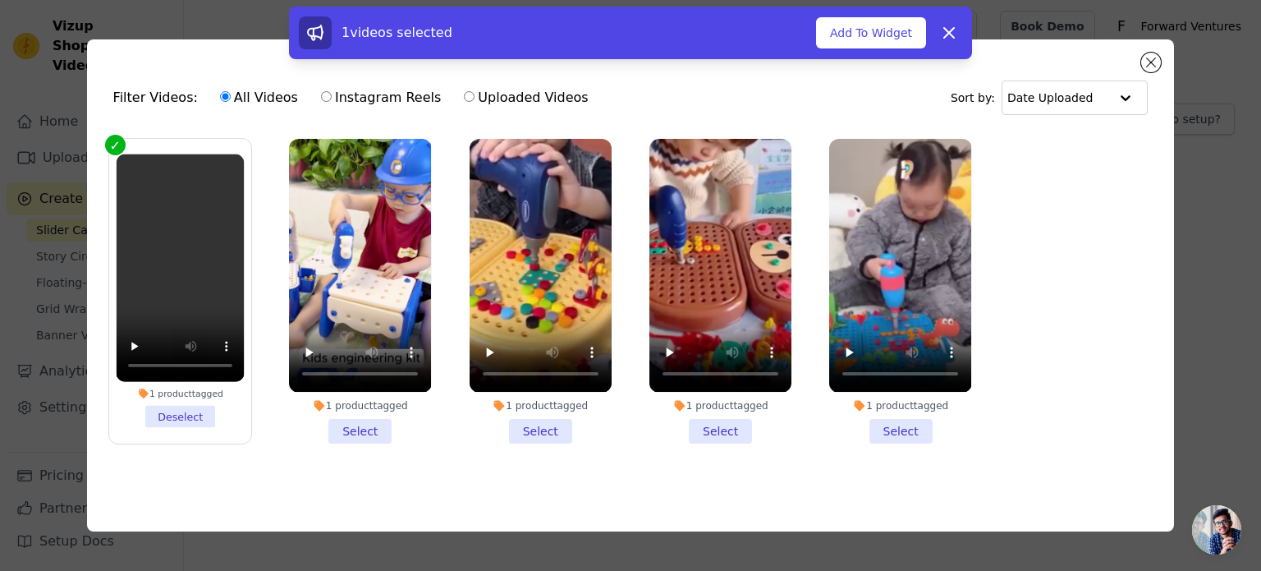
click at [345, 425] on li "1 product tagged Select" at bounding box center [360, 291] width 142 height 304
click at [0, 0] on input "1 product tagged Select" at bounding box center [0, 0] width 0 height 0
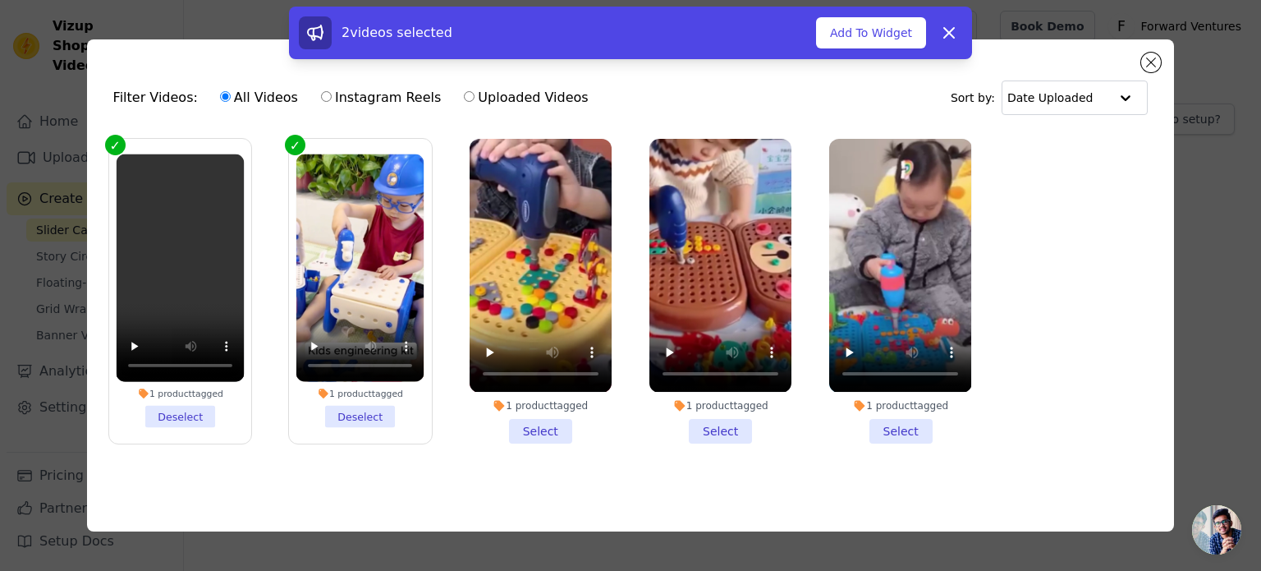
click at [529, 425] on li "1 product tagged Select" at bounding box center [541, 291] width 142 height 304
click at [0, 0] on input "1 product tagged Select" at bounding box center [0, 0] width 0 height 0
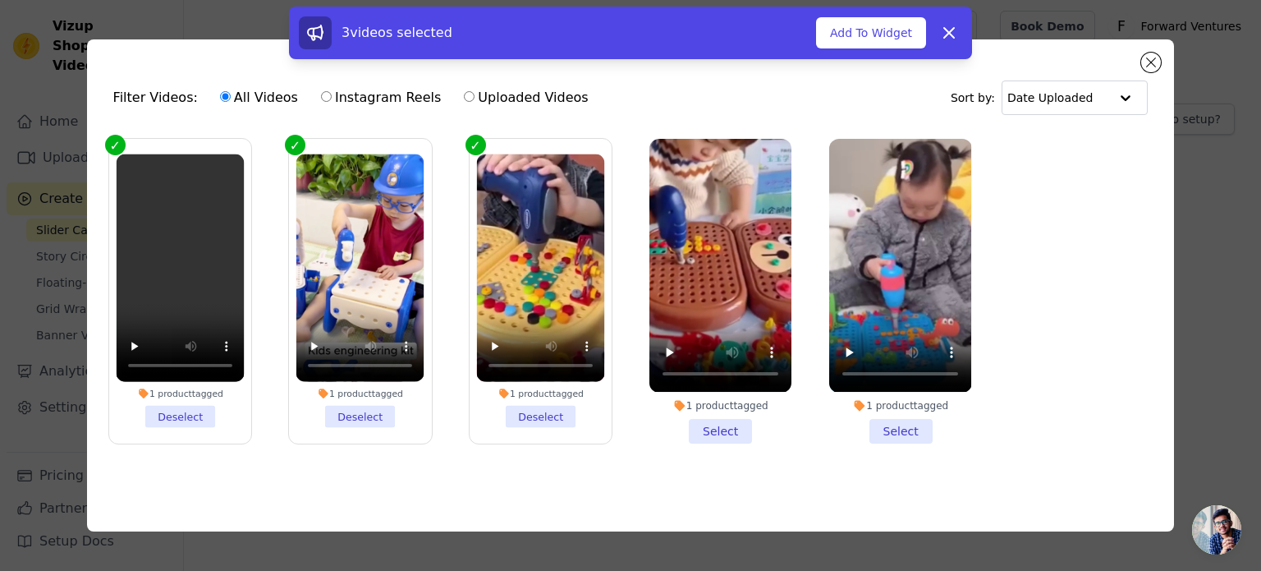
click at [715, 425] on li "1 product tagged Select" at bounding box center [720, 291] width 142 height 304
click at [0, 0] on input "1 product tagged Select" at bounding box center [0, 0] width 0 height 0
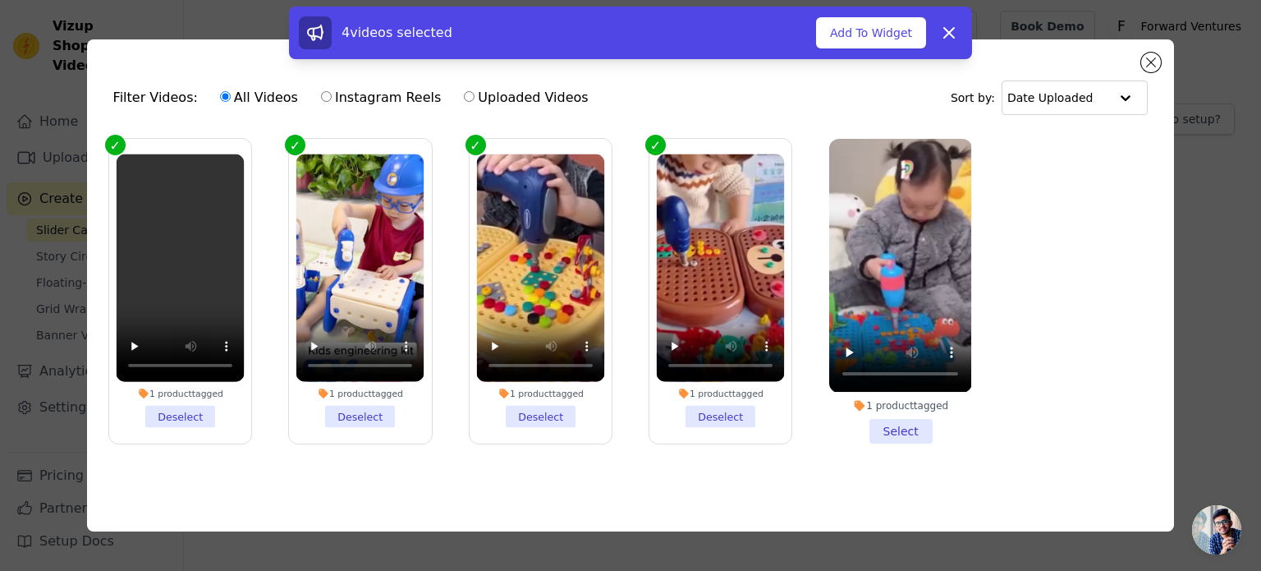
click at [893, 423] on li "1 product tagged Select" at bounding box center [900, 291] width 142 height 304
click at [0, 0] on input "1 product tagged Select" at bounding box center [0, 0] width 0 height 0
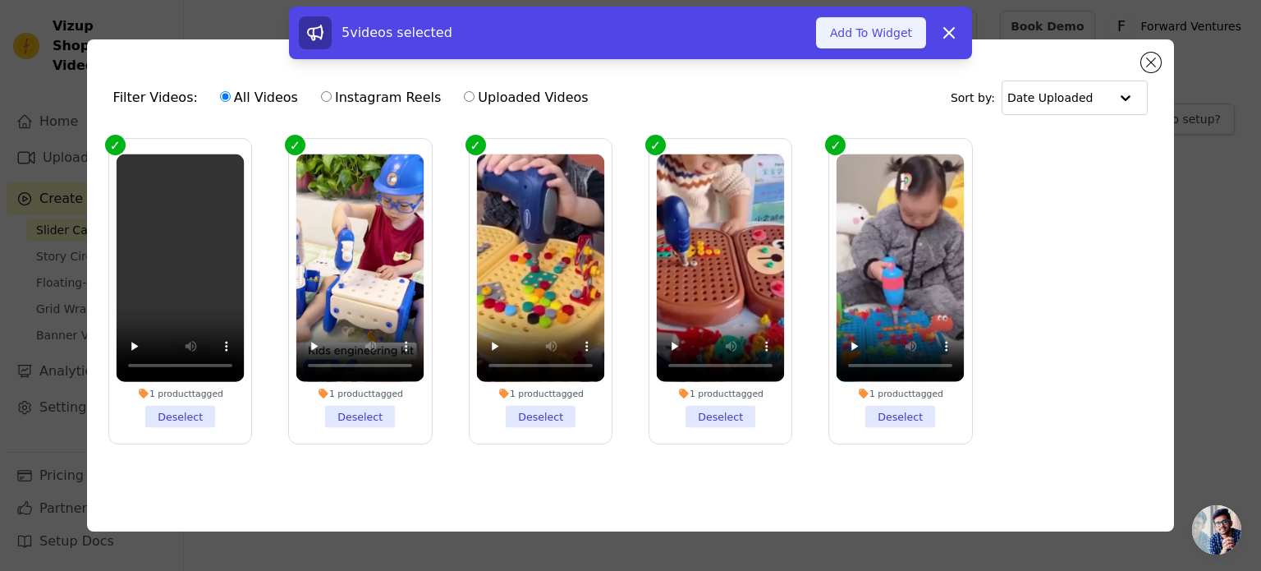
click at [895, 27] on button "Add To Widget" at bounding box center [871, 32] width 110 height 31
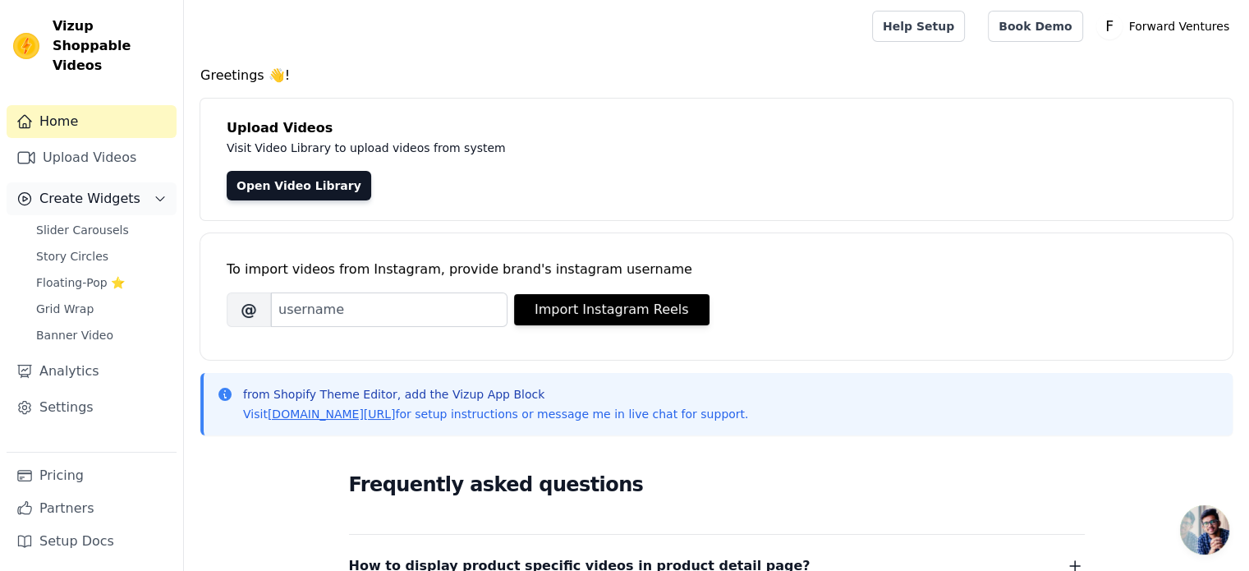
click at [116, 189] on span "Create Widgets" at bounding box center [89, 199] width 101 height 20
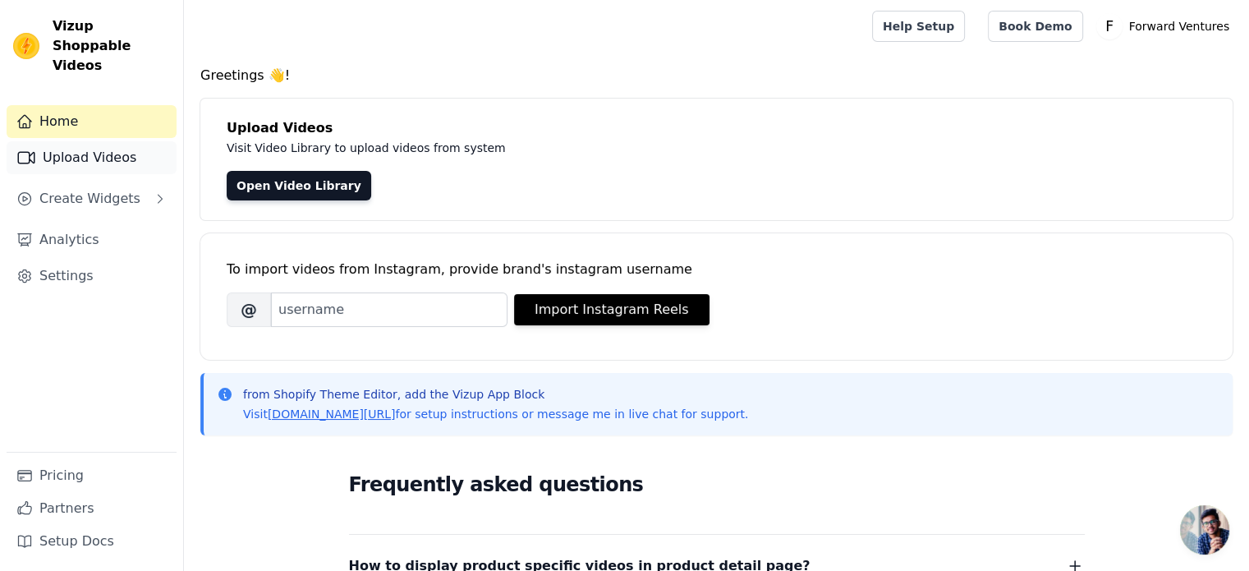
click at [108, 141] on link "Upload Videos" at bounding box center [92, 157] width 170 height 33
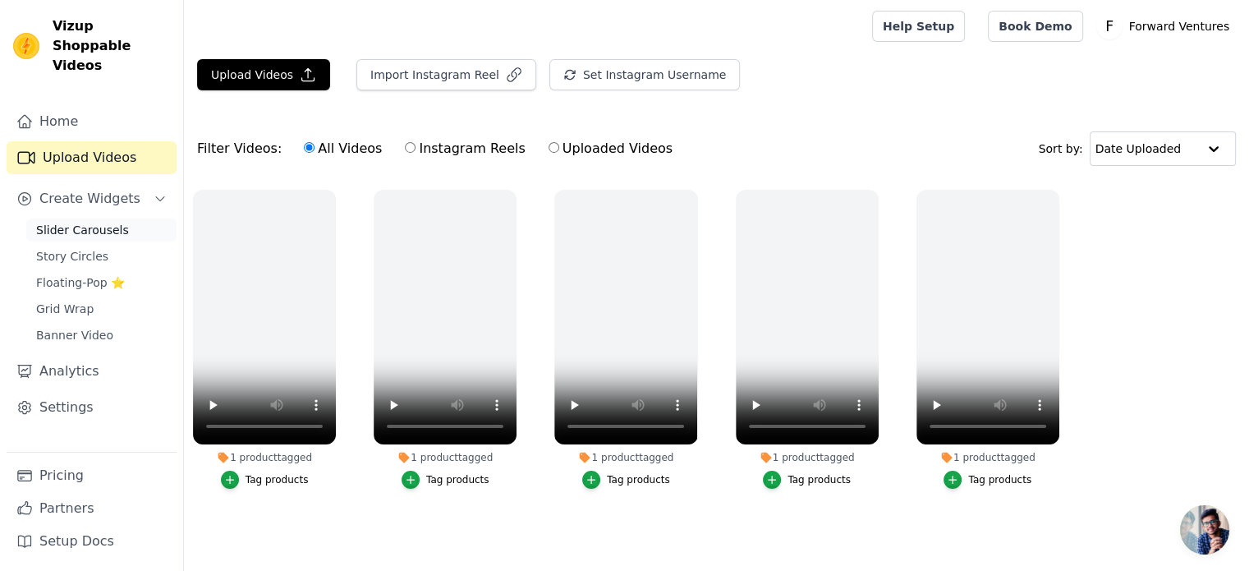
click at [105, 222] on span "Slider Carousels" at bounding box center [82, 230] width 93 height 16
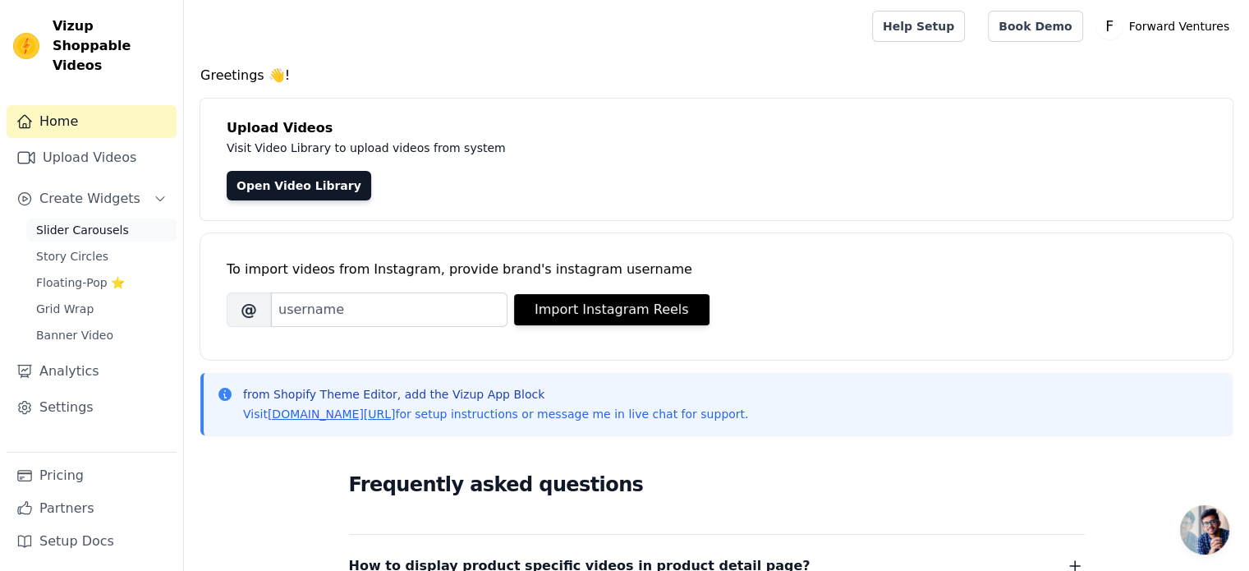
click at [94, 222] on span "Slider Carousels" at bounding box center [82, 230] width 93 height 16
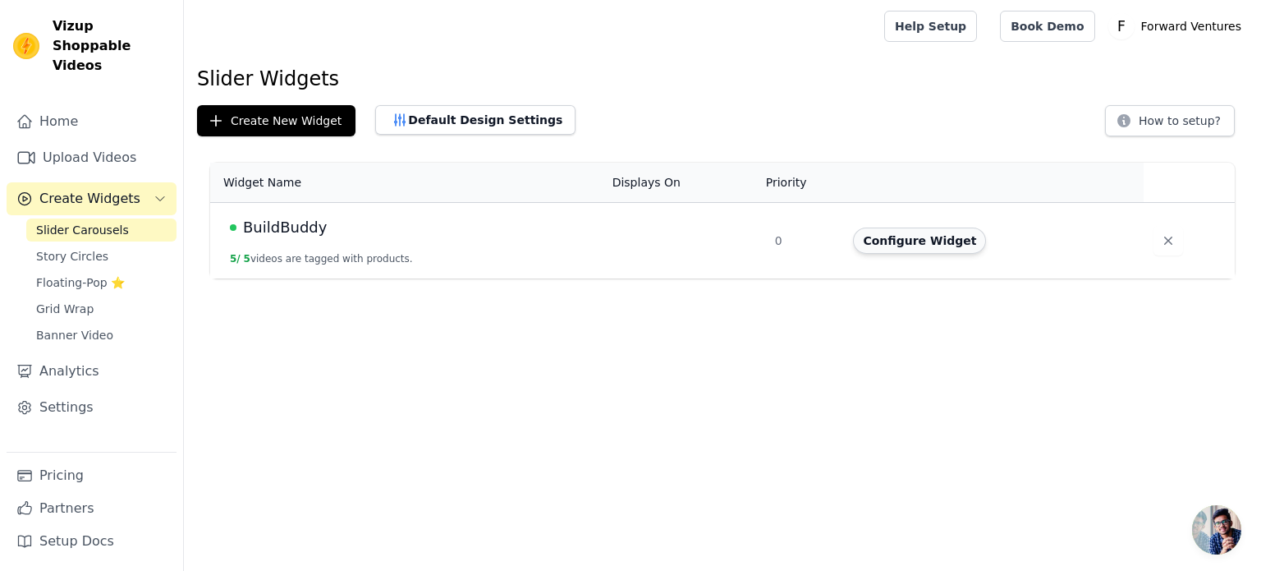
click at [892, 241] on button "Configure Widget" at bounding box center [919, 240] width 133 height 26
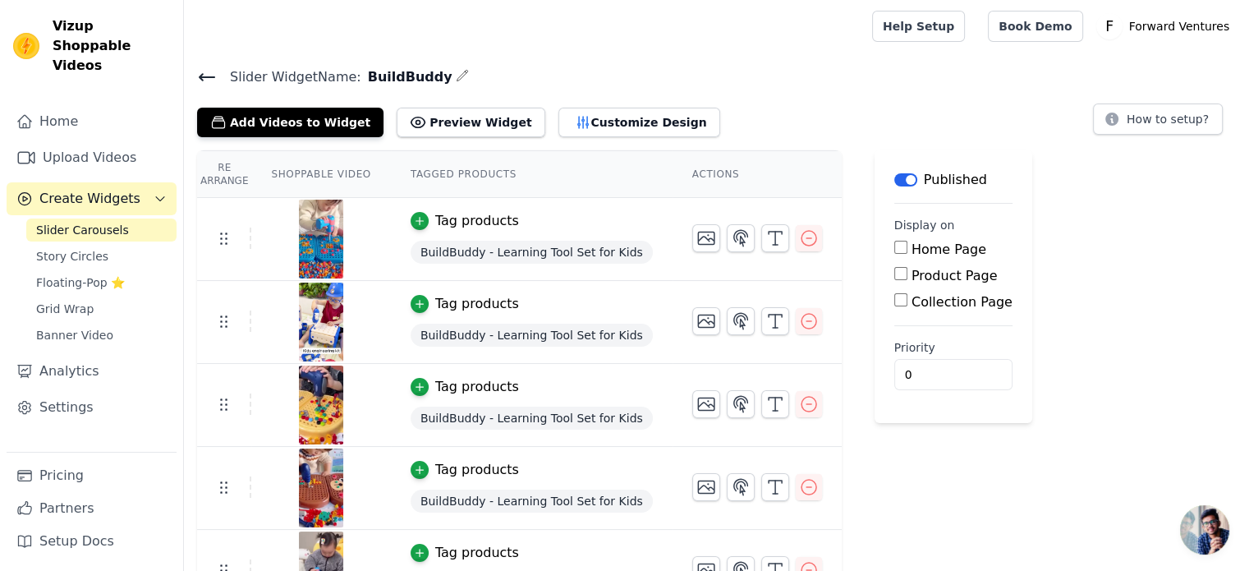
click at [894, 276] on input "Product Page" at bounding box center [900, 273] width 13 height 13
checkbox input "true"
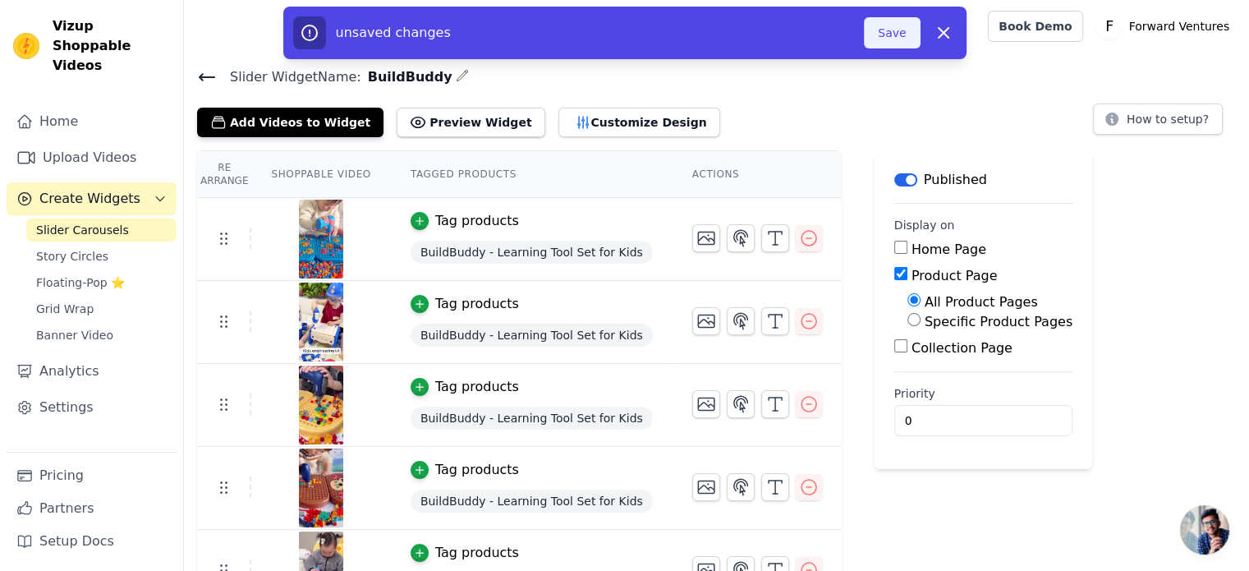
click at [907, 30] on button "Save" at bounding box center [892, 32] width 56 height 31
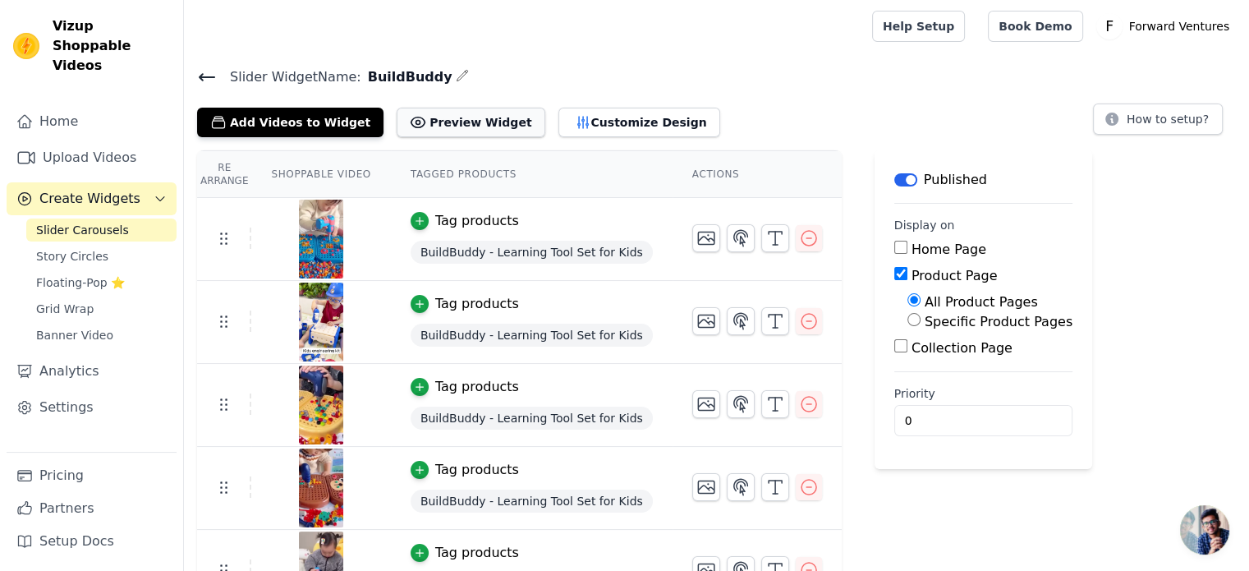
click at [447, 121] on button "Preview Widget" at bounding box center [471, 123] width 148 height 30
click at [625, 111] on button "Customize Design" at bounding box center [639, 123] width 162 height 30
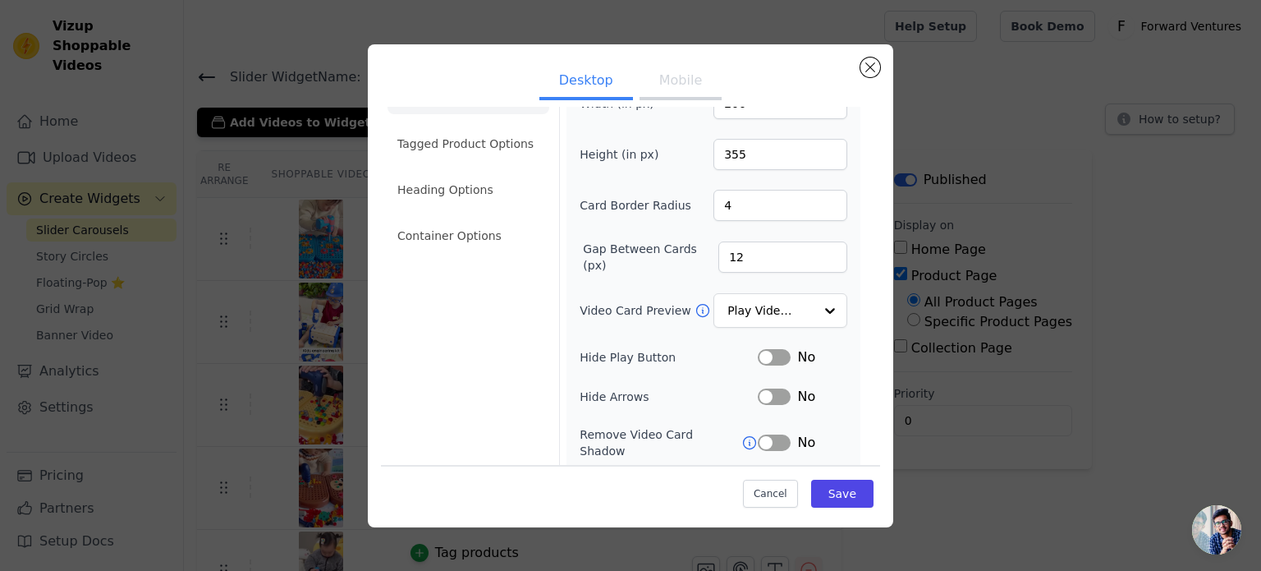
scroll to position [82, 0]
